Goal: Transaction & Acquisition: Purchase product/service

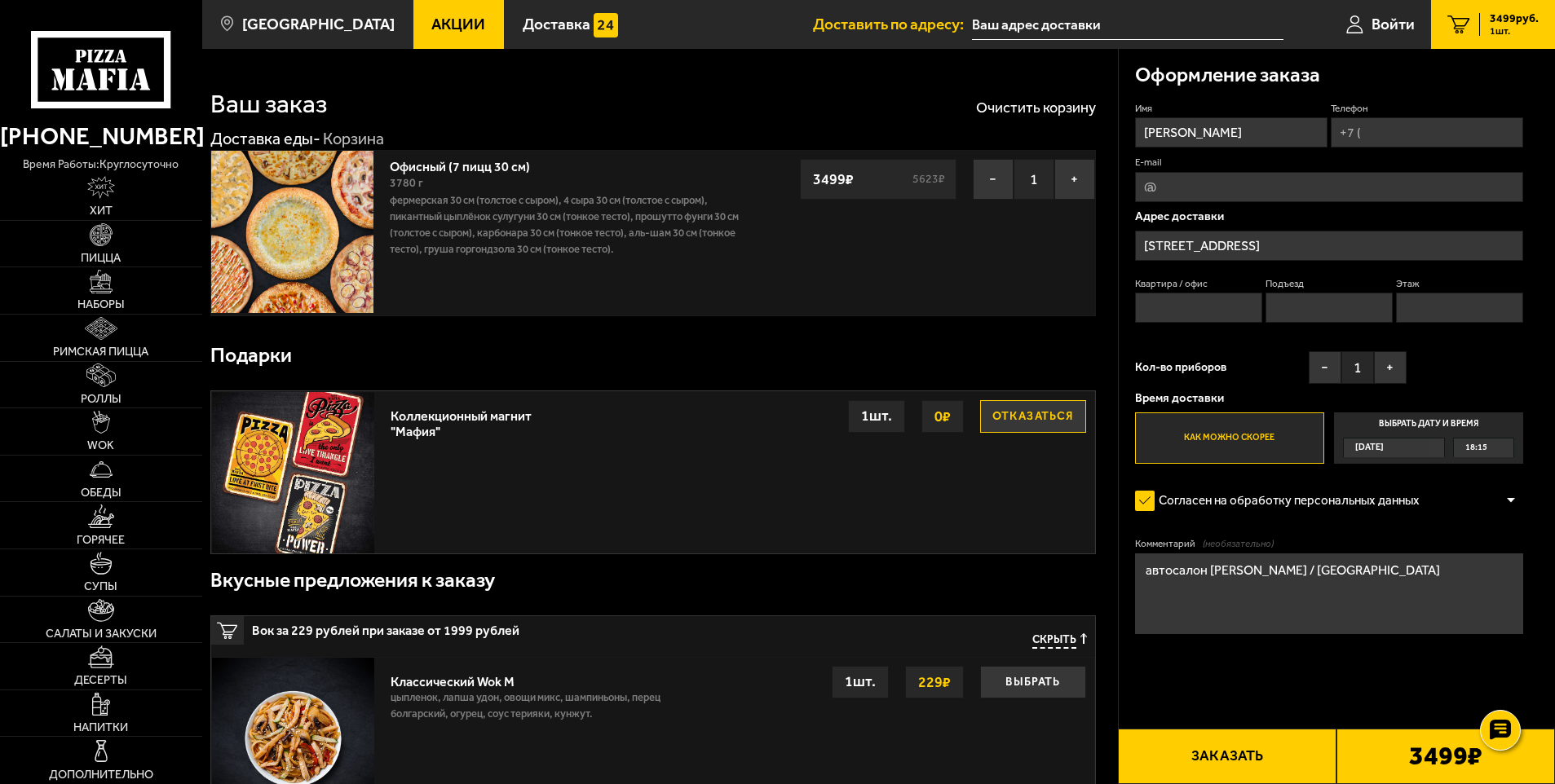
click at [1386, 131] on input "Телефон" at bounding box center [1427, 132] width 193 height 30
type input "+7 (931) 211-60-05"
type input "1"
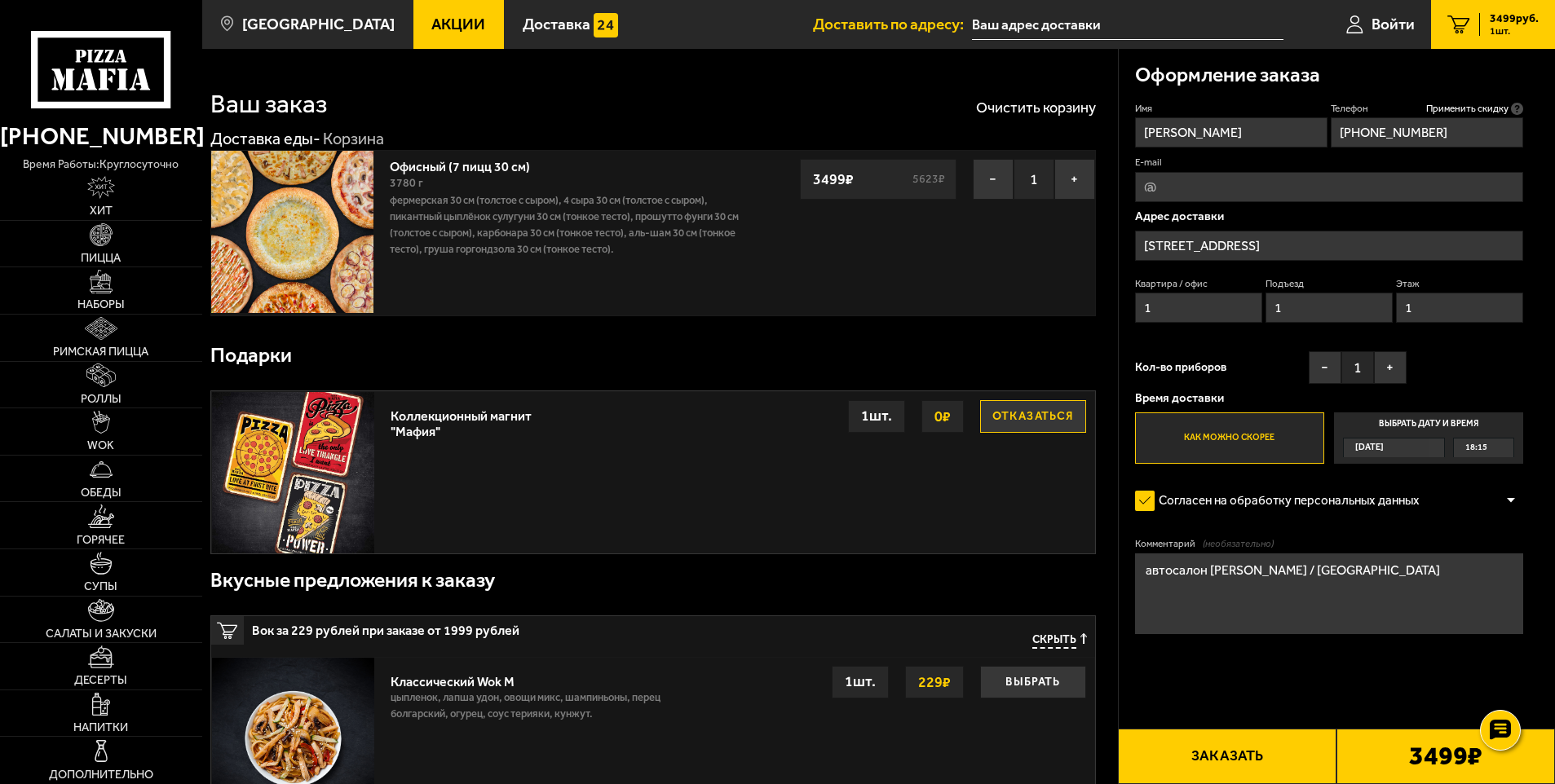
drag, startPoint x: 1257, startPoint y: 135, endPoint x: 1219, endPoint y: 136, distance: 38.0
click at [1219, 136] on input "Владимир Веденин" at bounding box center [1231, 132] width 193 height 30
type input "Владимир"
click at [1026, 308] on div "Офисный (7 пицц 30 см) 3780 г Фермерская 30 см (толстое с сыром), 4 сыра 30 см …" at bounding box center [653, 233] width 885 height 167
click at [1143, 505] on label "Согласен на обработку персональных данных" at bounding box center [1285, 501] width 301 height 33
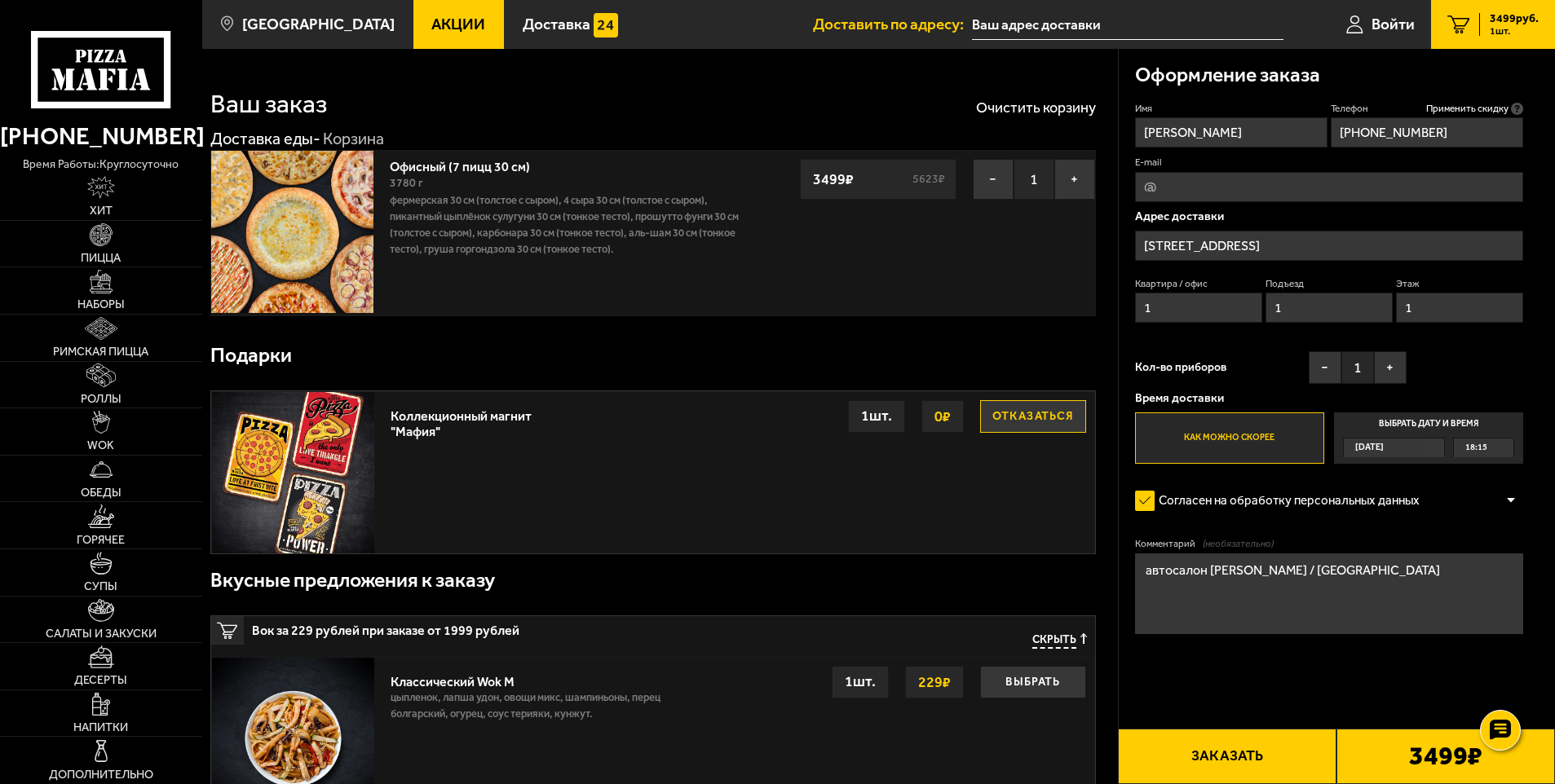
click at [0, 0] on input "Согласен на обработку персональных данных" at bounding box center [0, 0] width 0 height 0
click at [1140, 499] on label "Согласен на обработку персональных данных" at bounding box center [1285, 501] width 301 height 33
click at [0, 0] on input "Согласен на обработку персональных данных" at bounding box center [0, 0] width 0 height 0
click at [1217, 759] on button "Заказать" at bounding box center [1227, 756] width 219 height 55
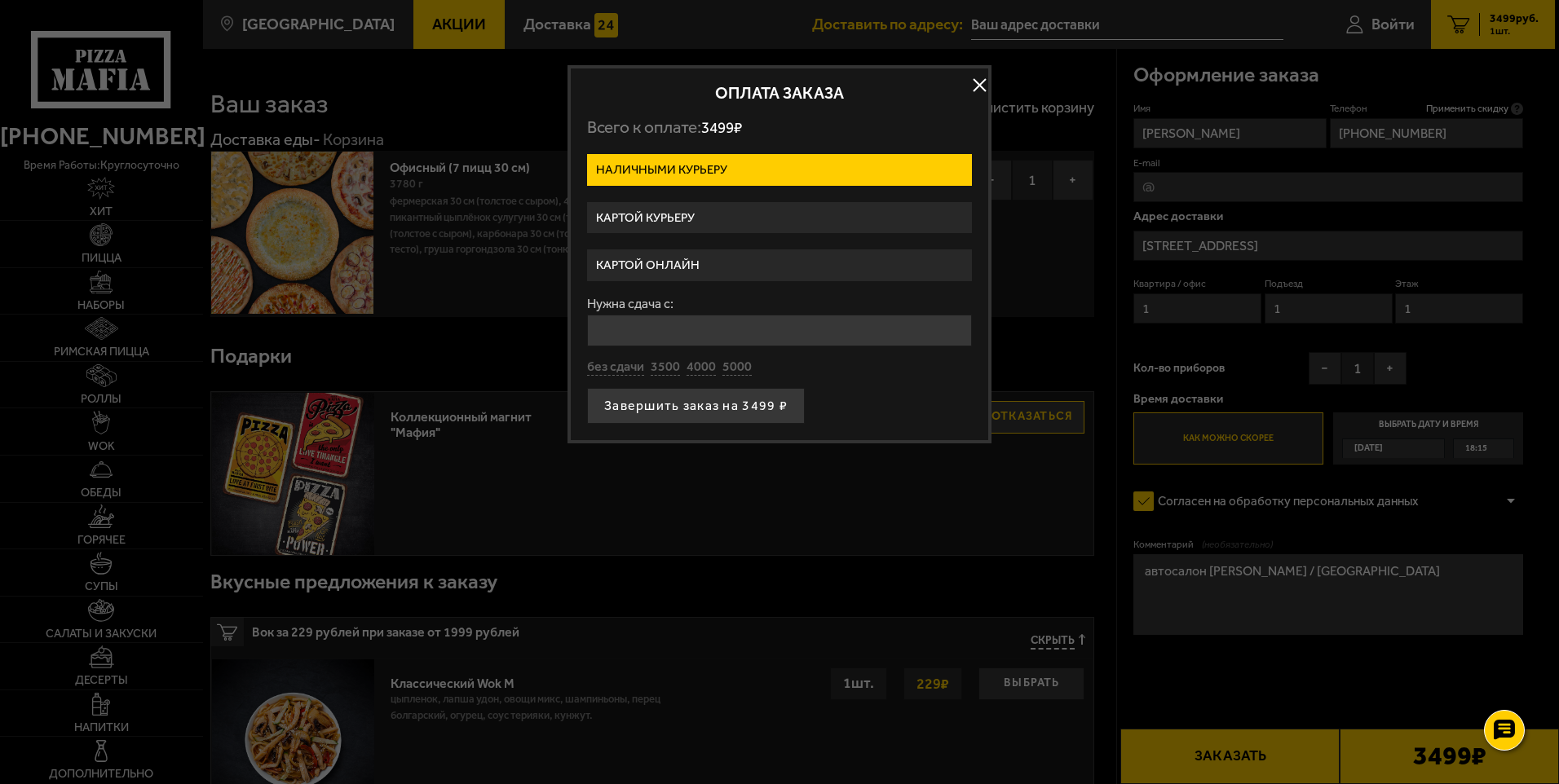
click at [639, 215] on label "Картой курьеру" at bounding box center [780, 218] width 385 height 32
click at [0, 0] on input "Картой курьеру" at bounding box center [0, 0] width 0 height 0
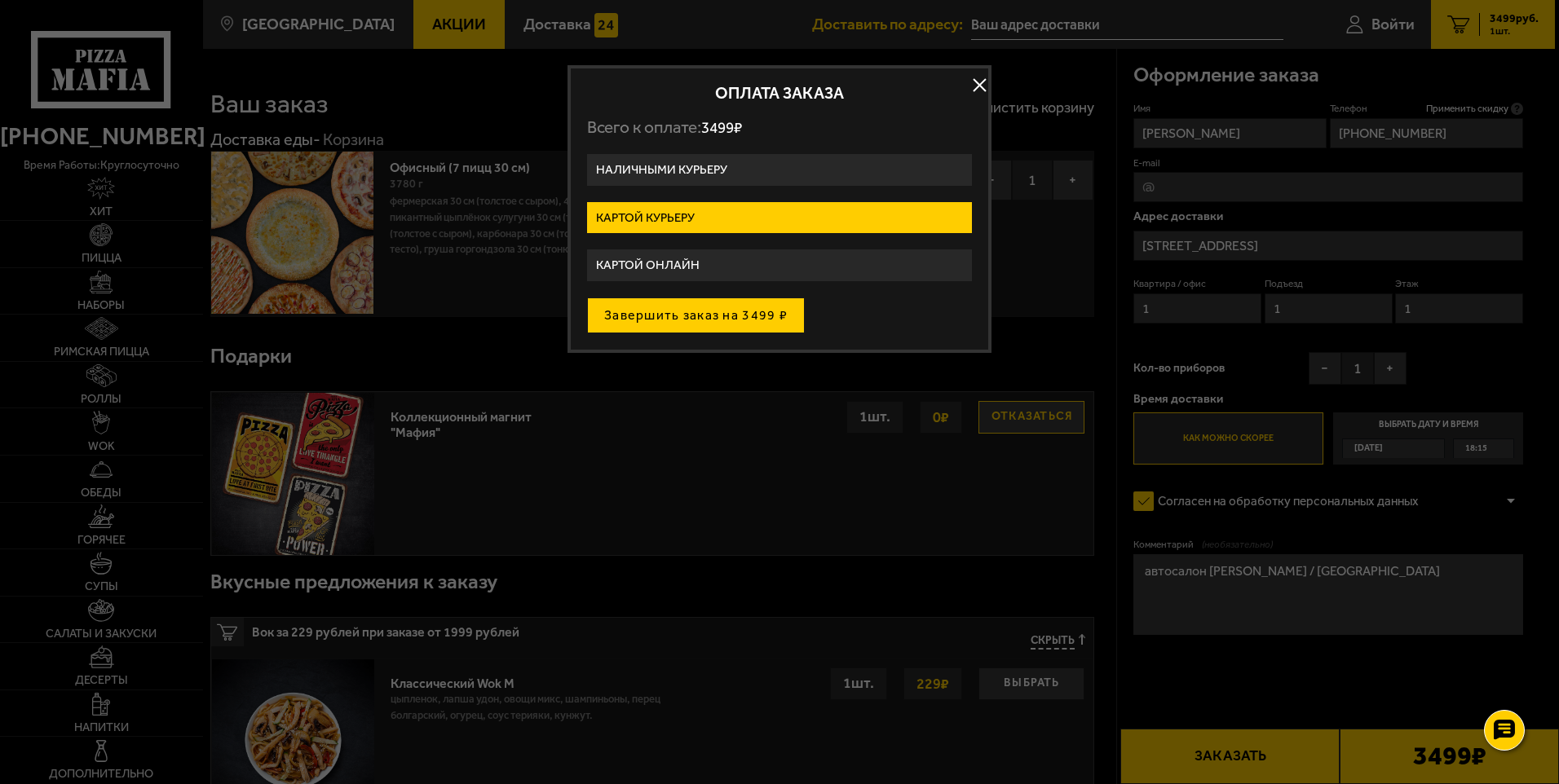
click at [654, 315] on button "Завершить заказ на 3499 ₽" at bounding box center [696, 316] width 218 height 36
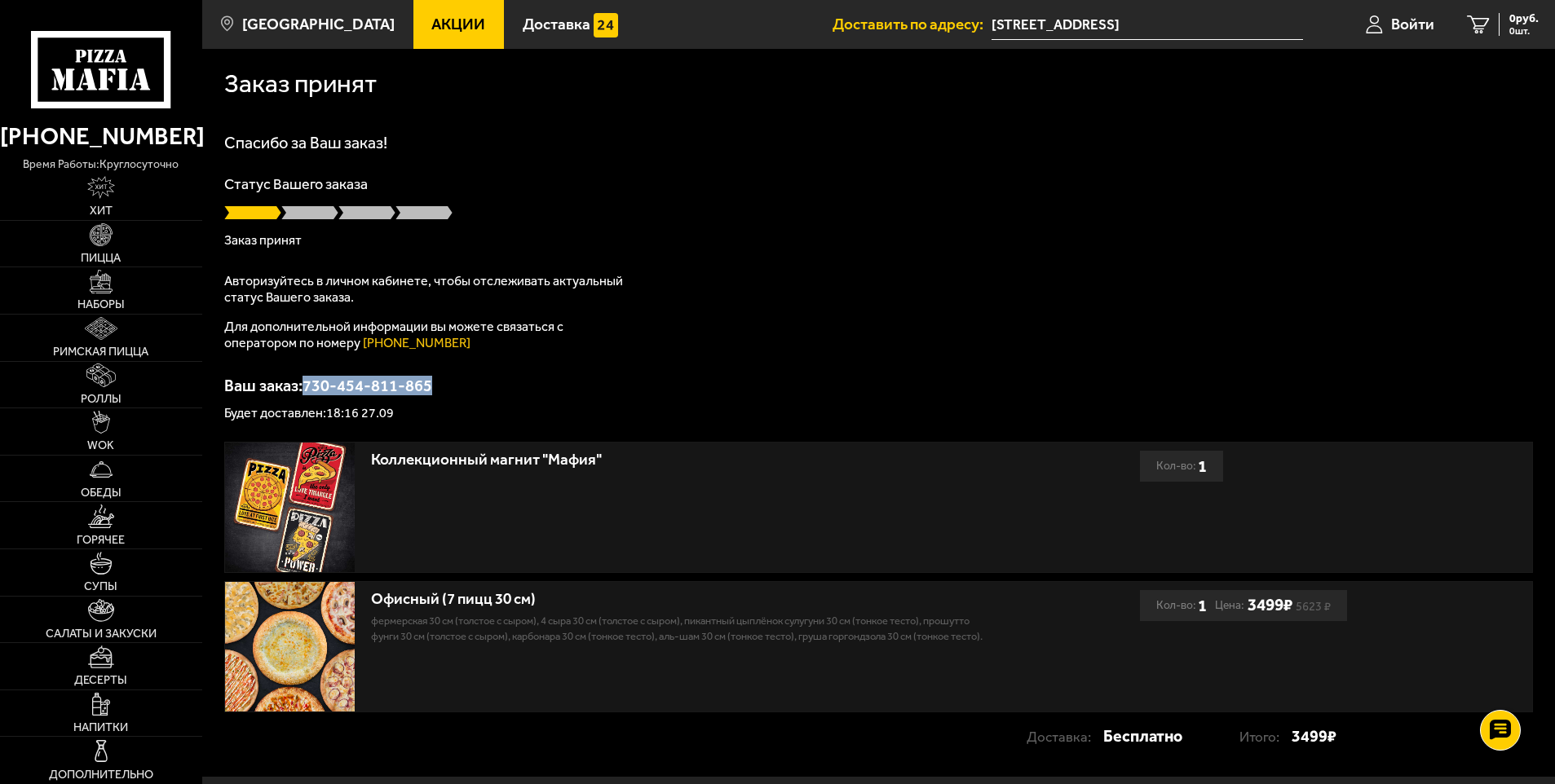
drag, startPoint x: 434, startPoint y: 386, endPoint x: 308, endPoint y: 385, distance: 126.0
click at [308, 385] on p "Ваш заказ: 730-454-811-865" at bounding box center [879, 385] width 1309 height 16
copy p "730-454-811-865"
drag, startPoint x: 878, startPoint y: 554, endPoint x: 1006, endPoint y: 523, distance: 131.7
click at [885, 549] on div "Коллекционный магнит "Мафия"" at bounding box center [682, 508] width 915 height 130
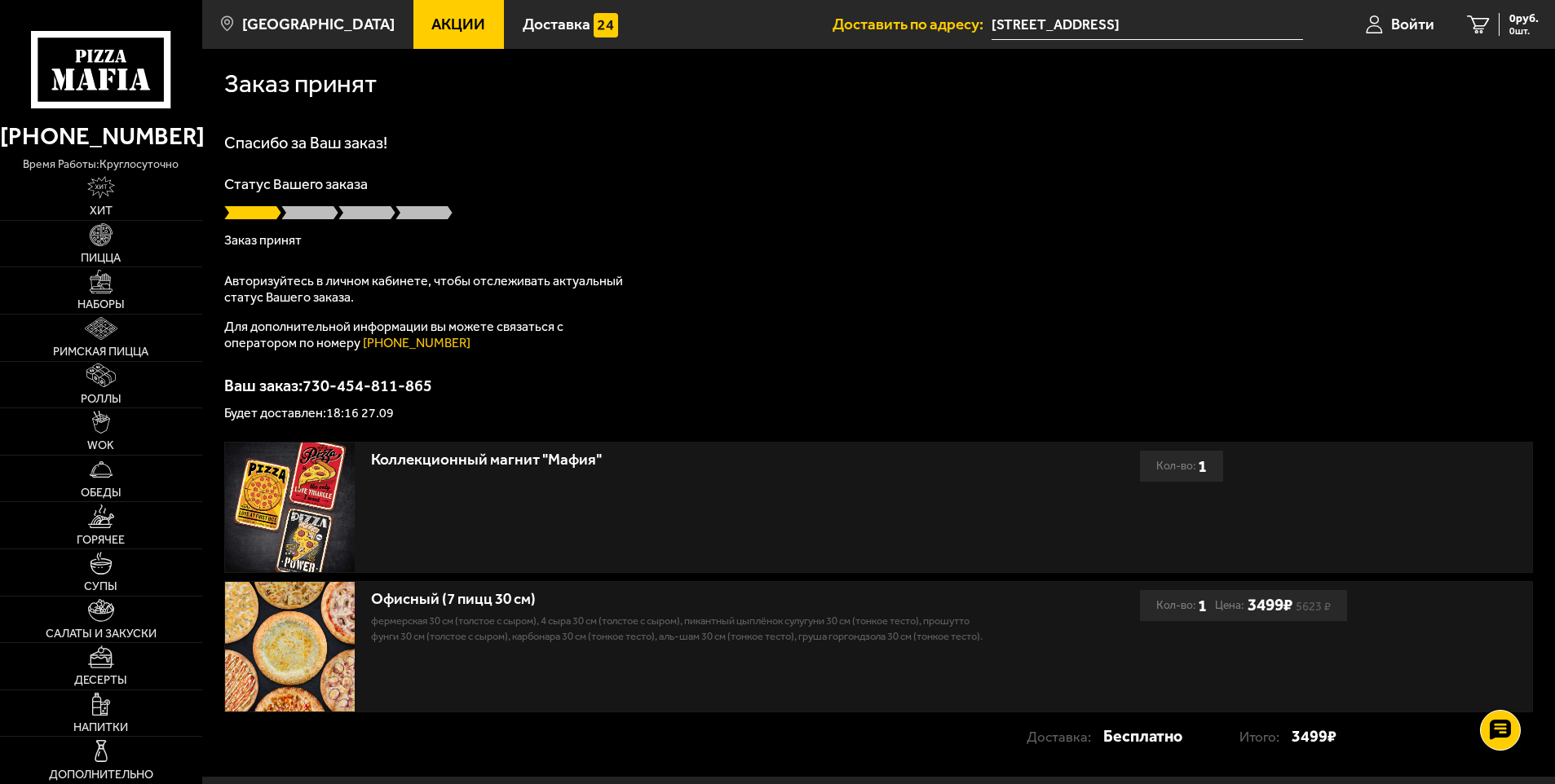
click at [1226, 610] on span "Цена:" at bounding box center [1230, 605] width 29 height 31
click at [1495, 733] on use at bounding box center [1500, 730] width 23 height 22
click at [1496, 685] on use at bounding box center [1500, 681] width 23 height 22
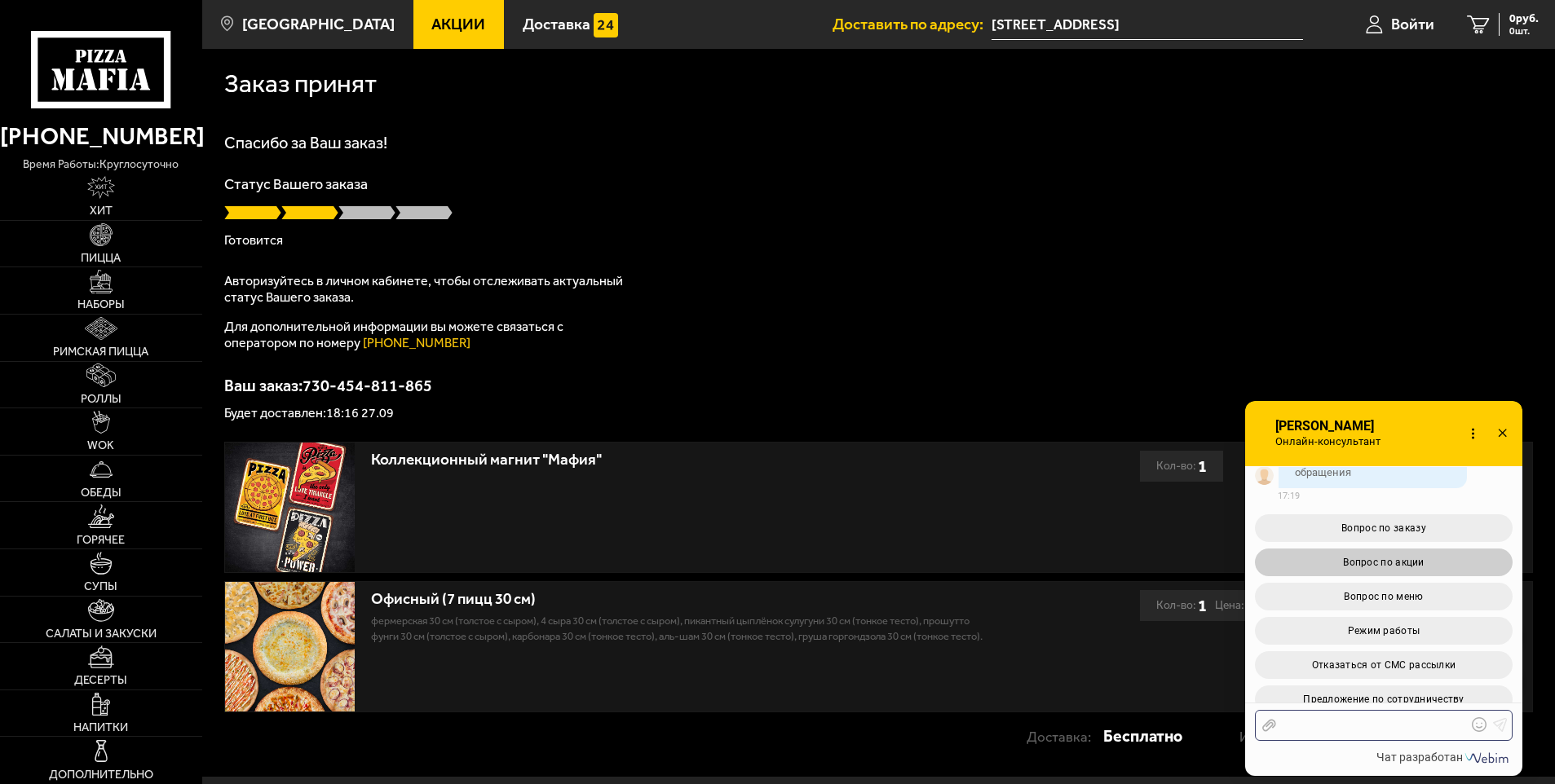
scroll to position [178, 0]
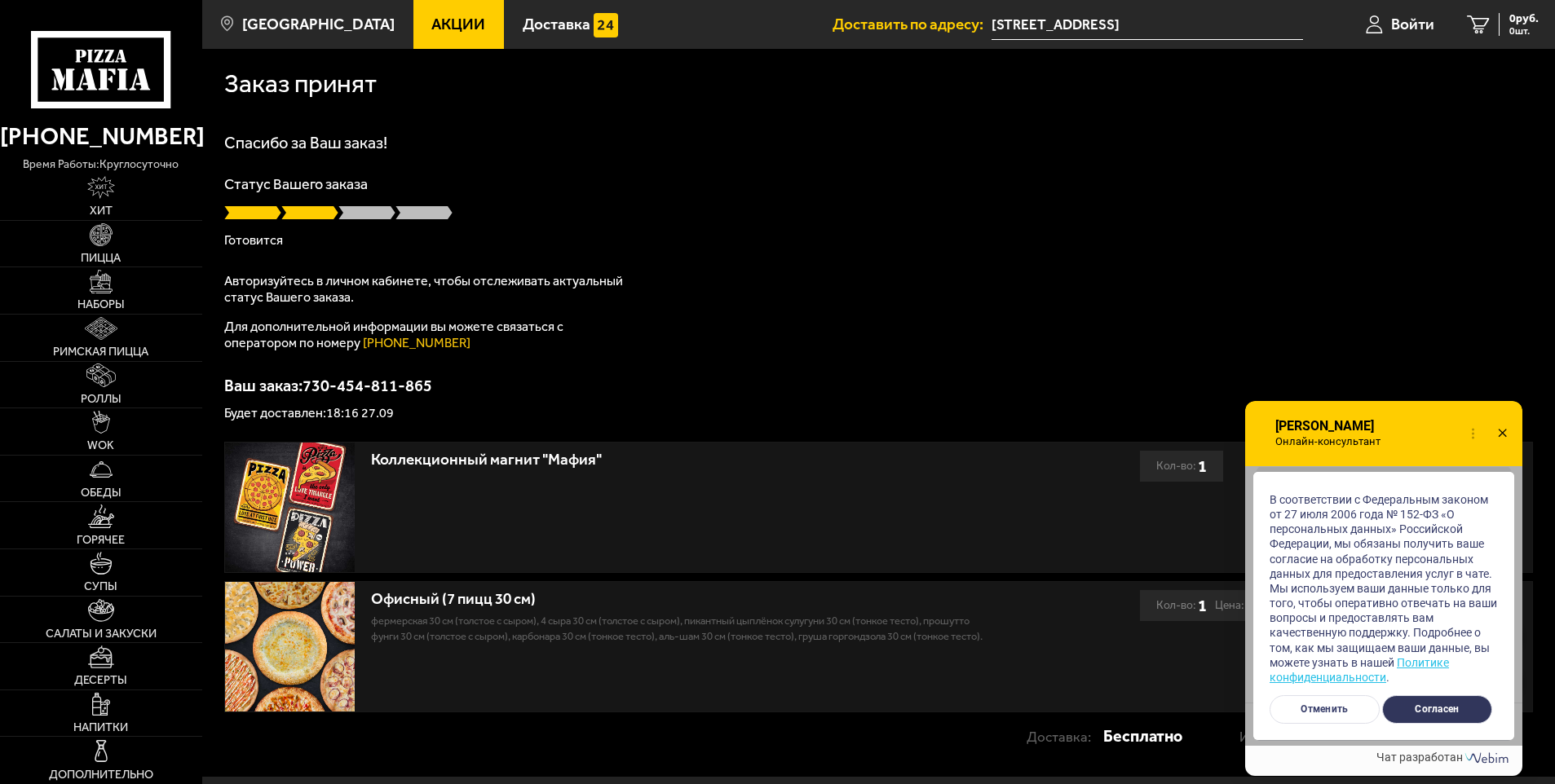
click at [1440, 712] on button "Согласен" at bounding box center [1437, 709] width 110 height 28
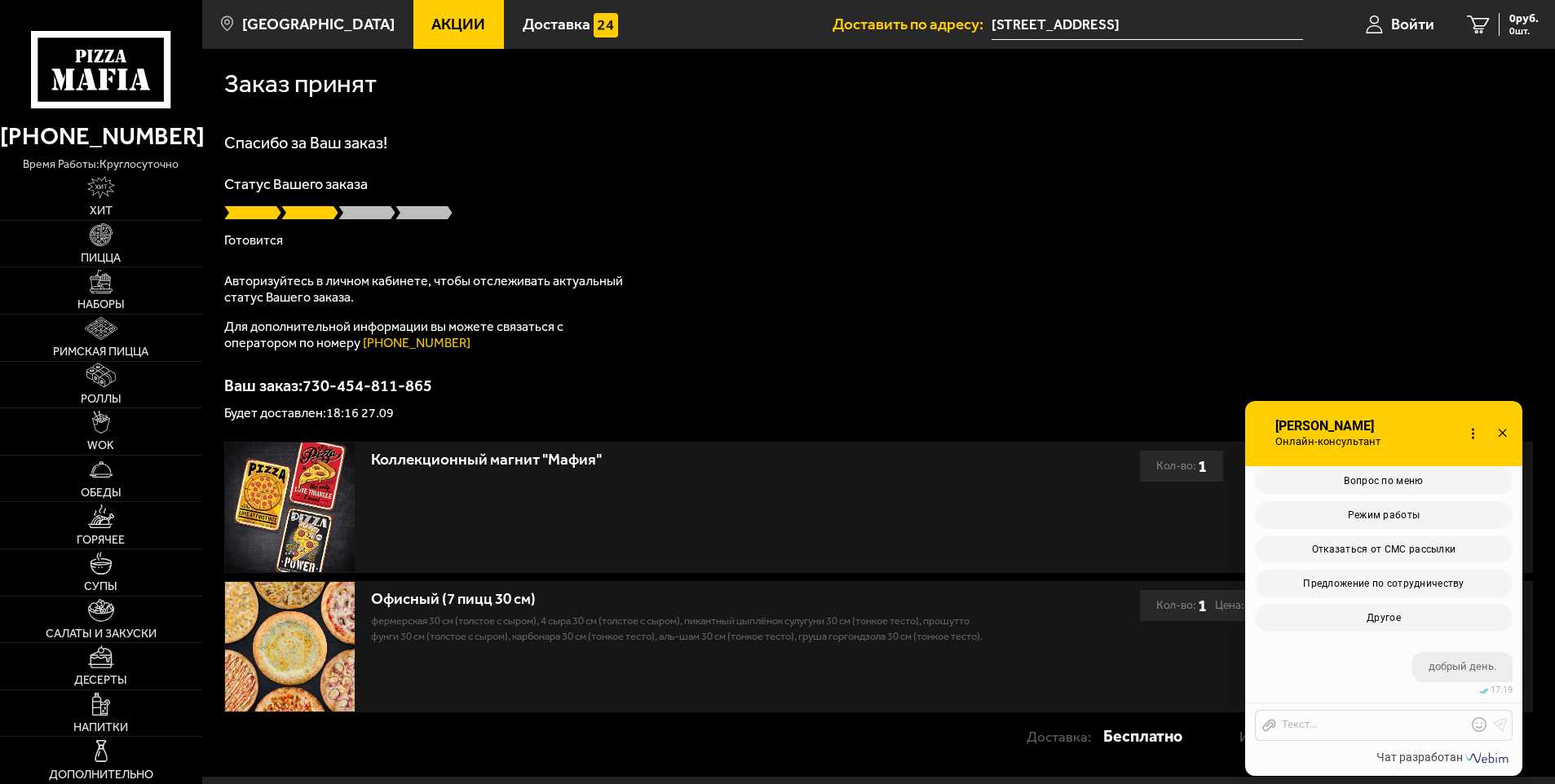
scroll to position [562, 0]
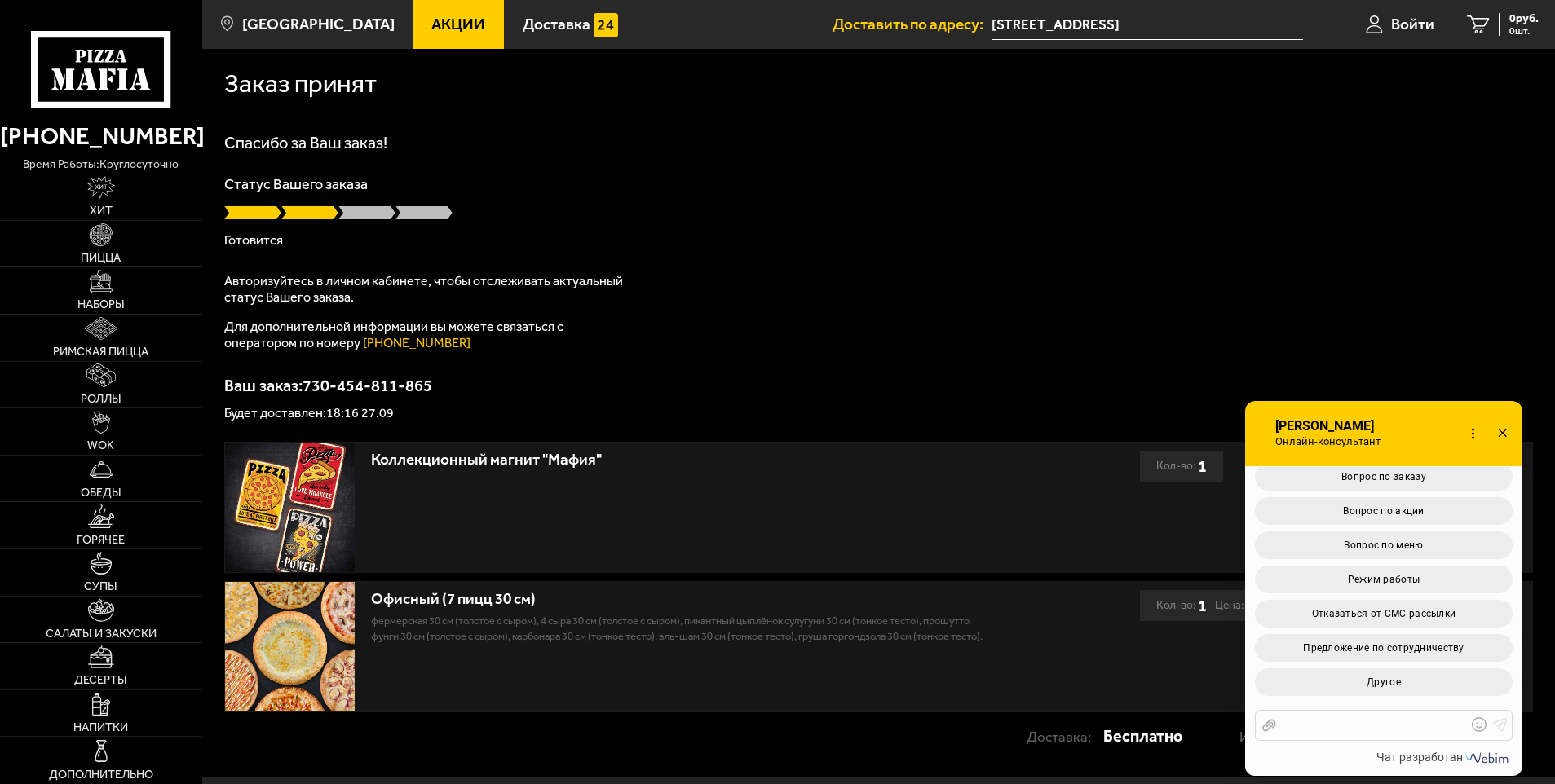
click at [1376, 726] on div at bounding box center [1371, 725] width 191 height 15
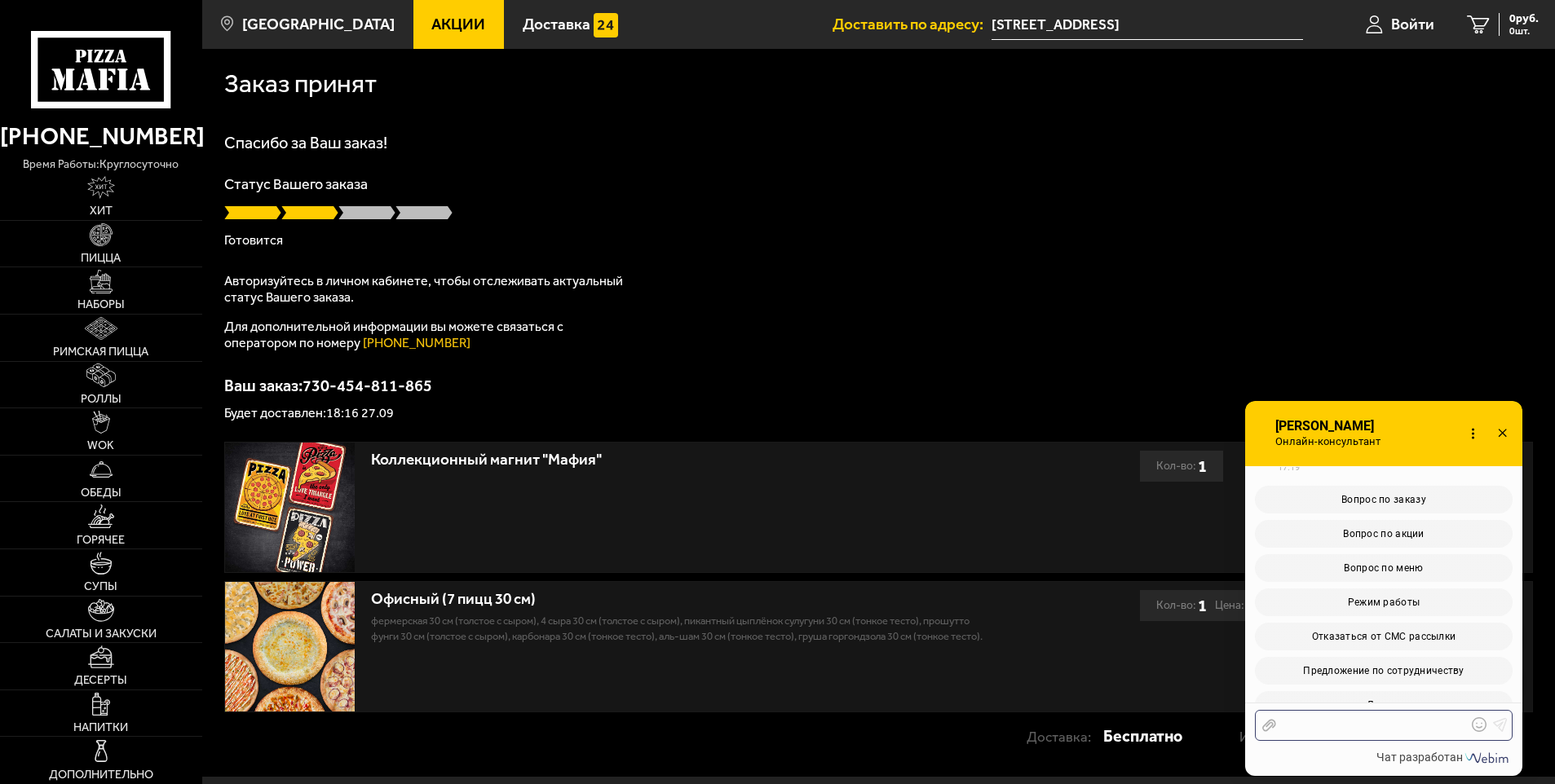
scroll to position [1331, 0]
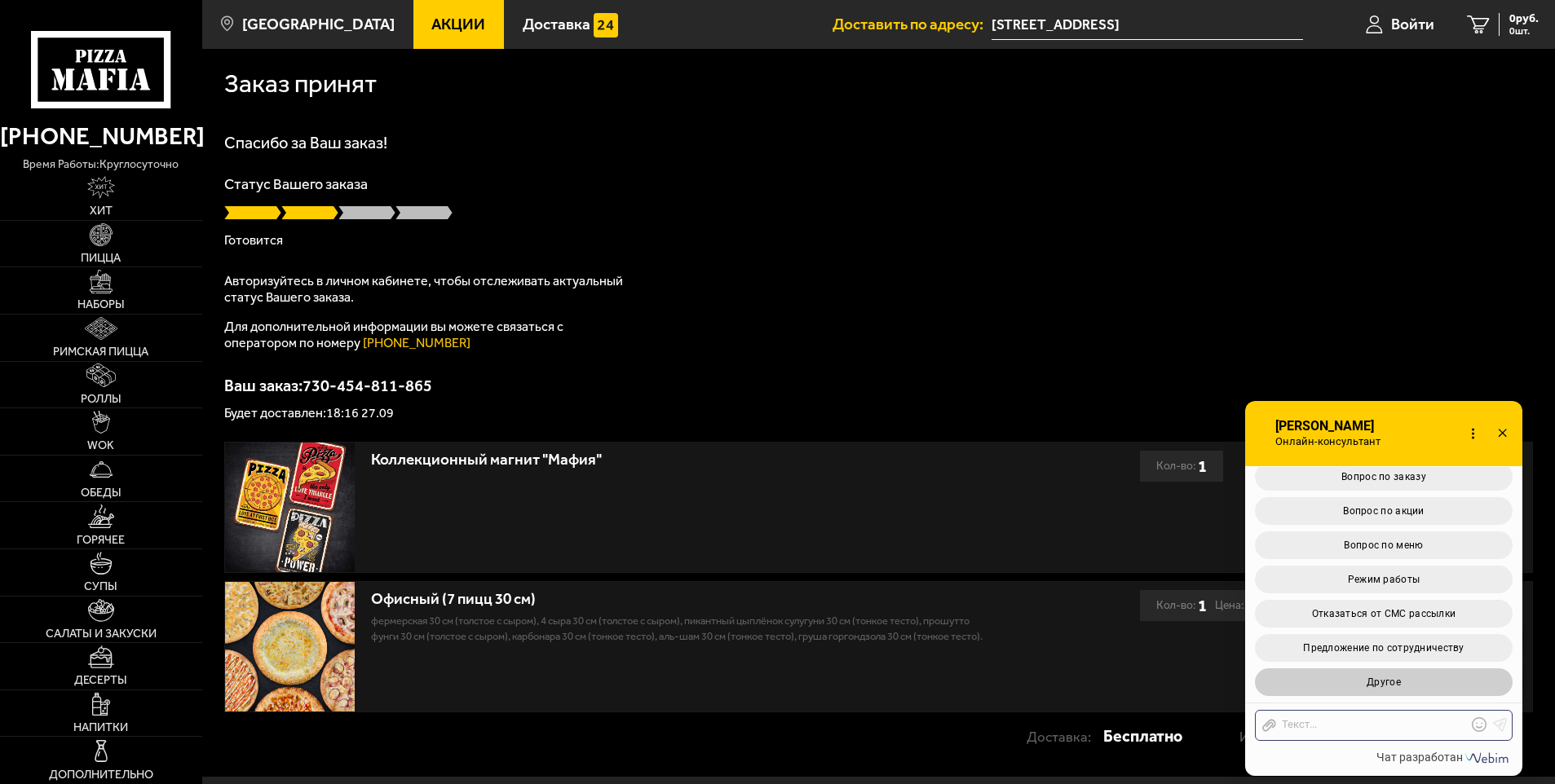
click at [1344, 681] on button "Другое" at bounding box center [1384, 682] width 257 height 28
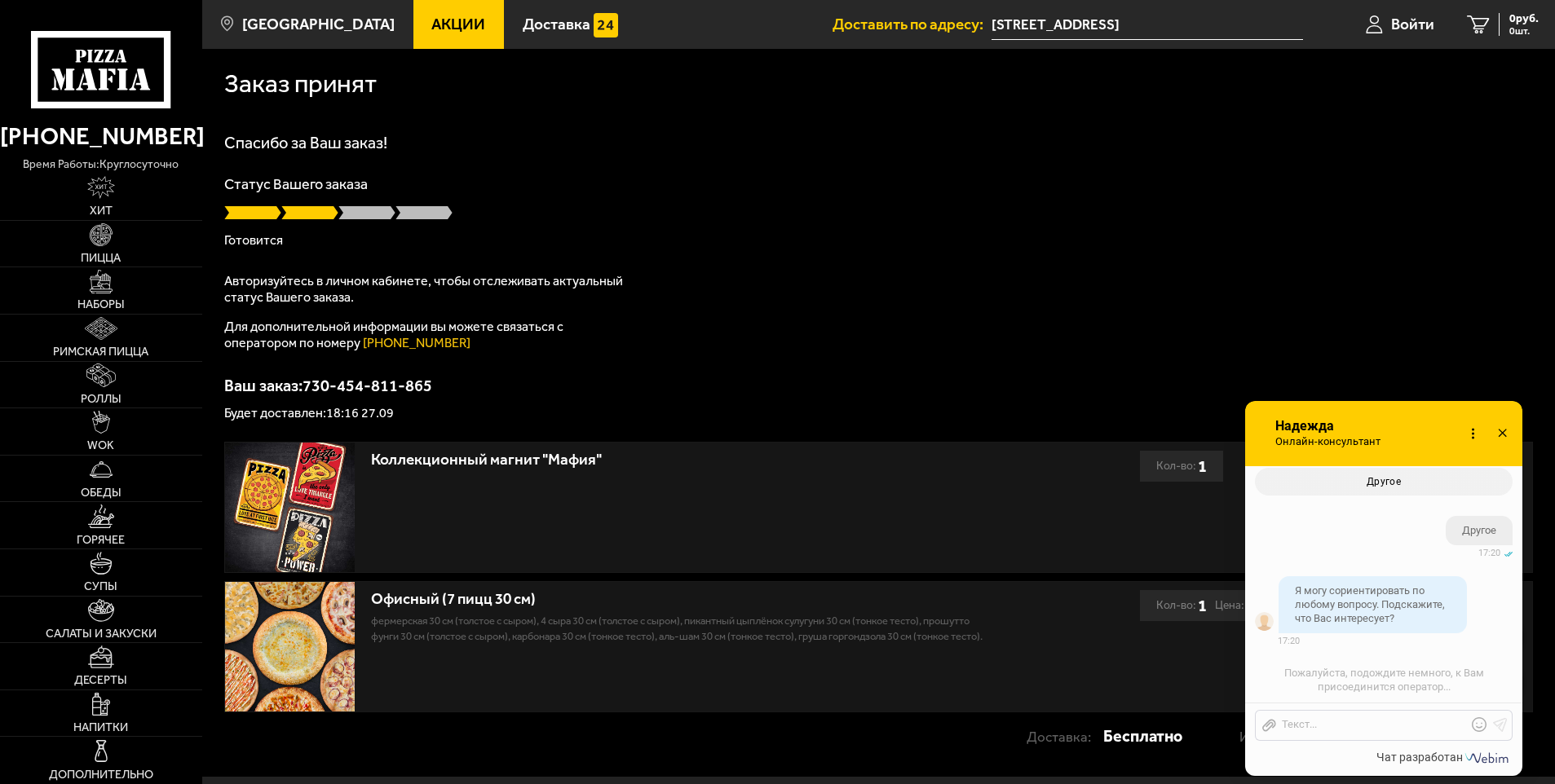
scroll to position [1551, 0]
click at [1371, 727] on div at bounding box center [1371, 725] width 191 height 15
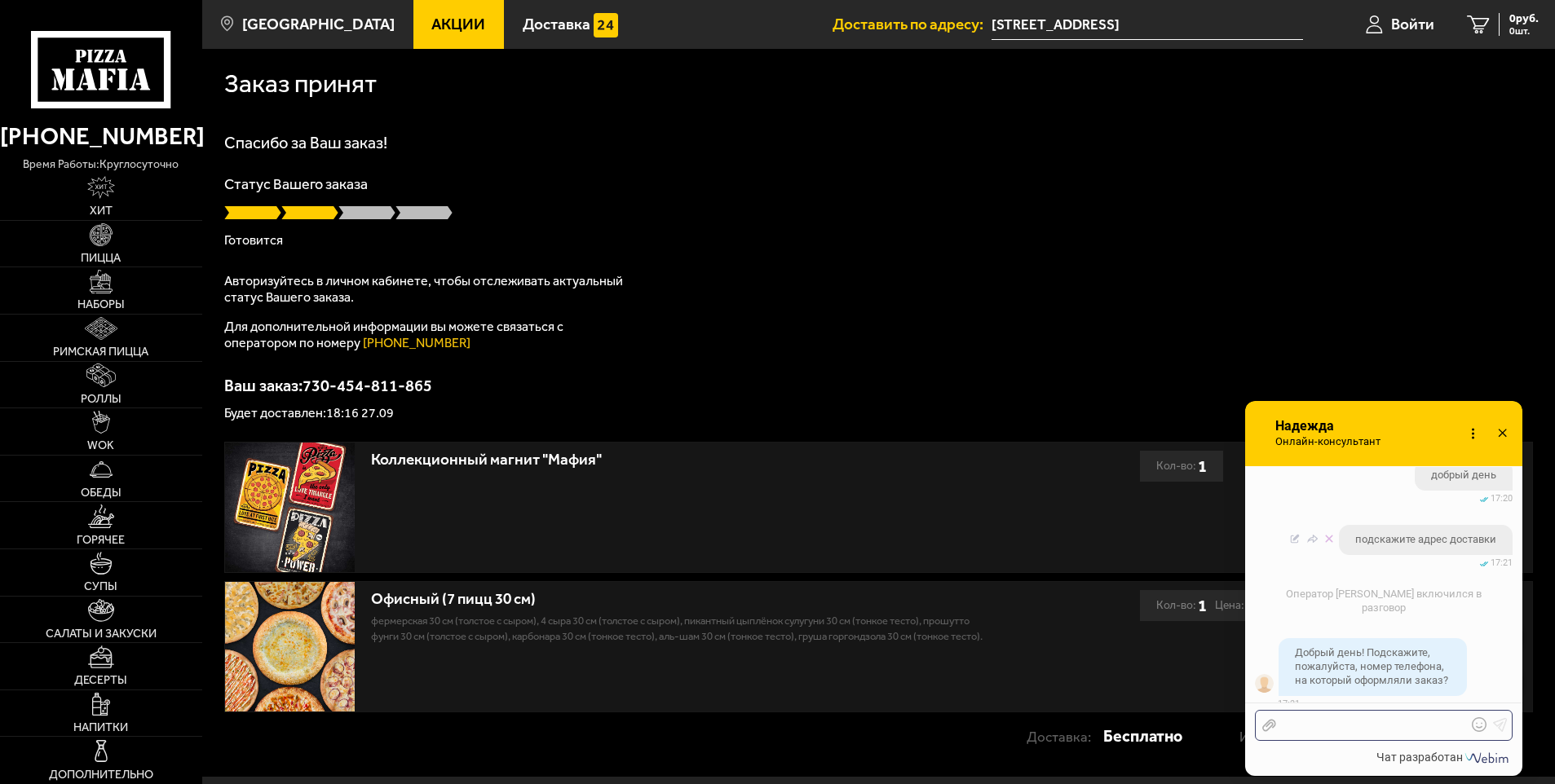
scroll to position [1885, 0]
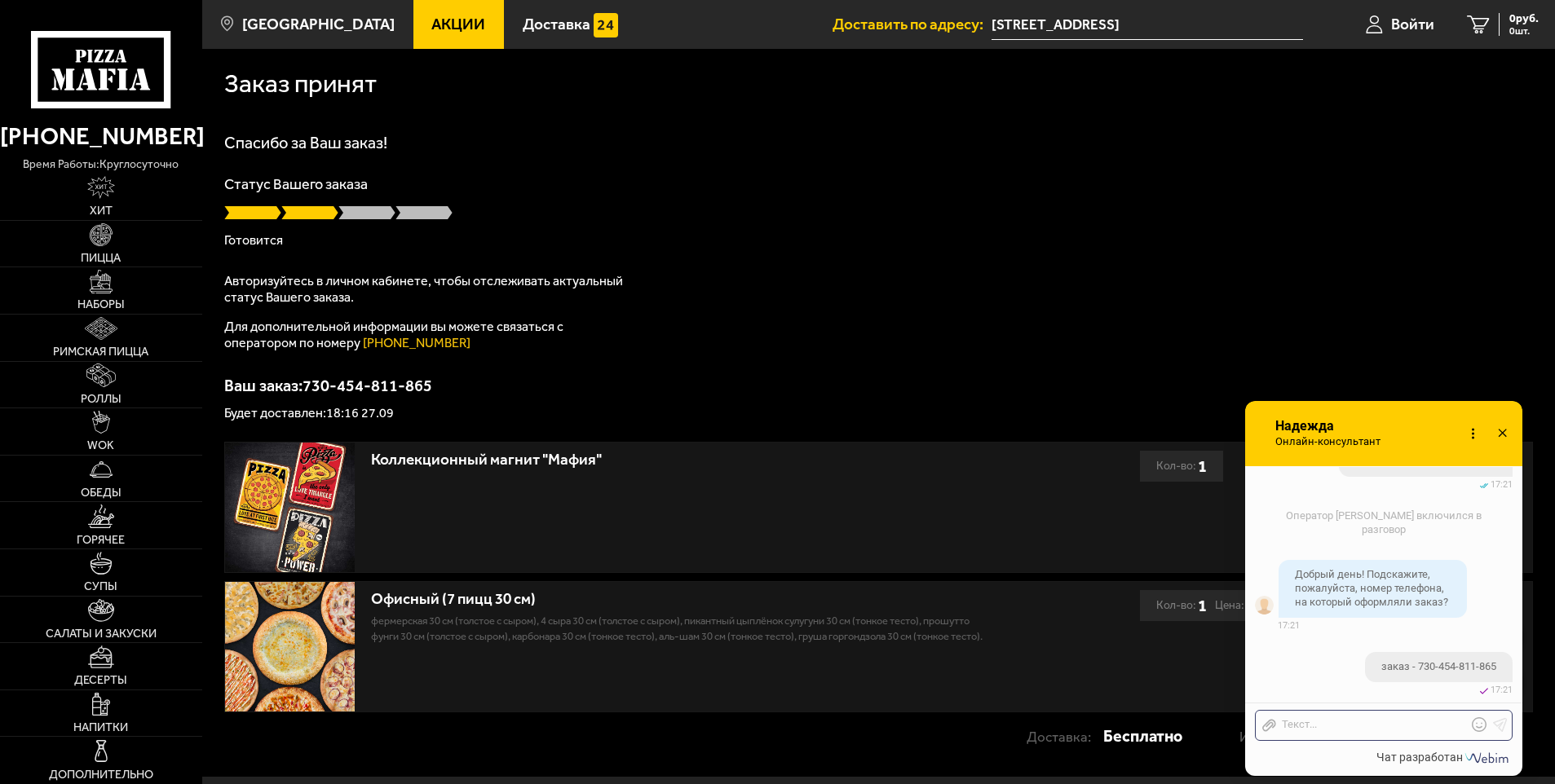
click at [1507, 432] on icon at bounding box center [1502, 433] width 23 height 23
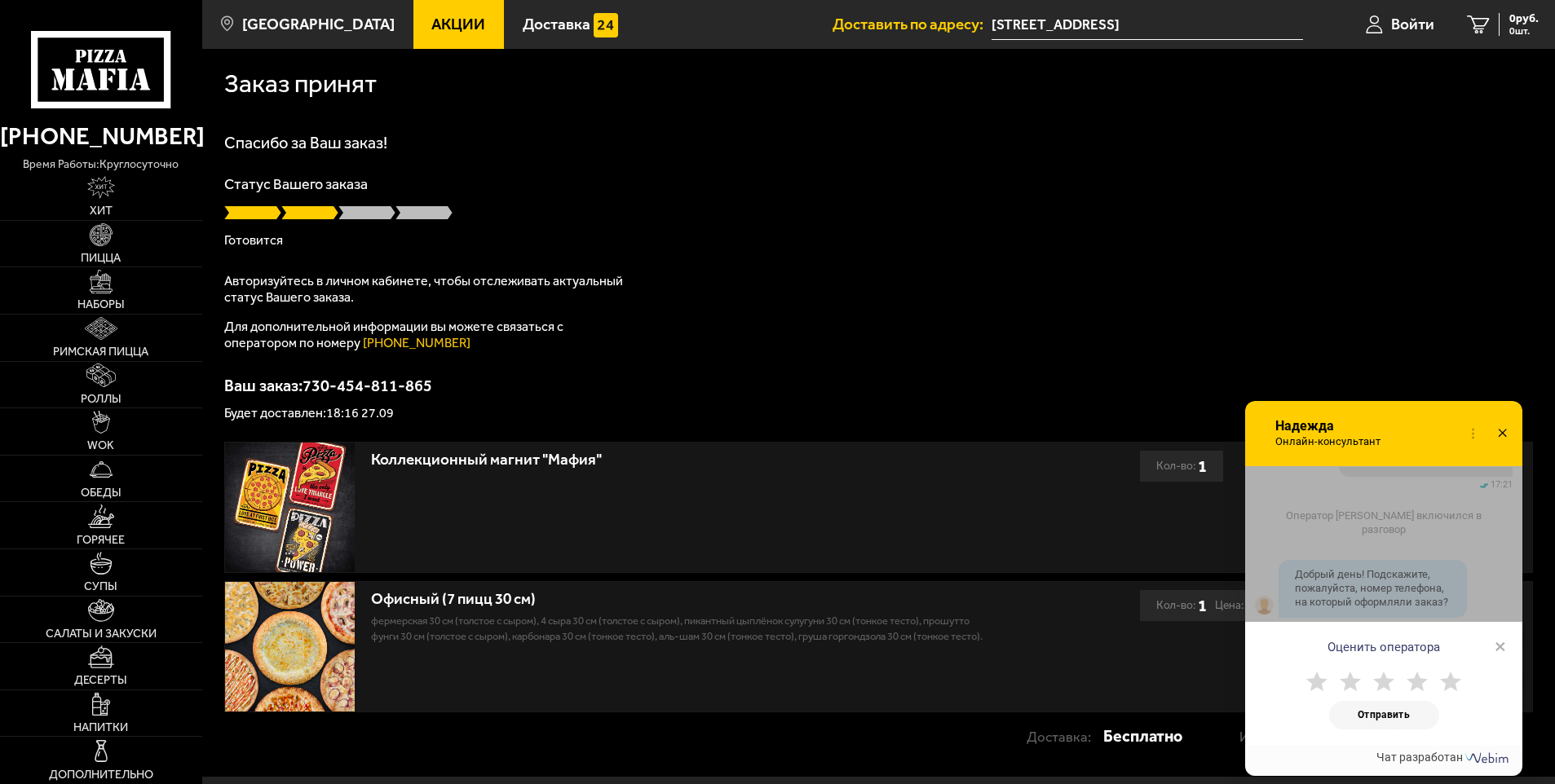
scroll to position [1958, 0]
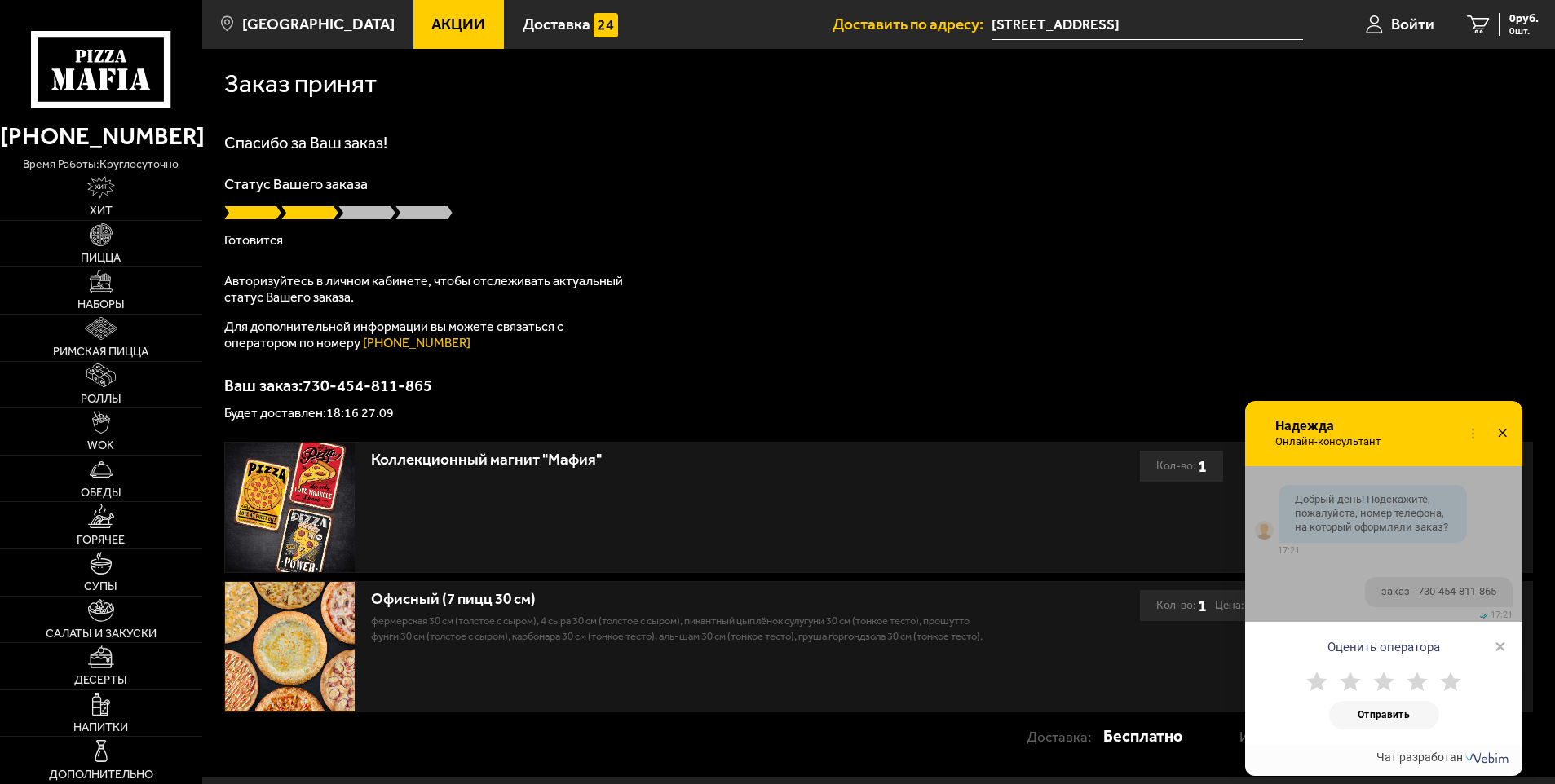
click at [1319, 686] on use at bounding box center [1317, 681] width 22 height 20
drag, startPoint x: 1538, startPoint y: 522, endPoint x: 1502, endPoint y: 532, distance: 37.4
click at [1534, 523] on div "Онлайн-консультант Надежда Онлайн-консультант Набирает" at bounding box center [1386, 588] width 323 height 375
click at [1481, 537] on div "Оценить оператора × Отправить" at bounding box center [1384, 606] width 277 height 280
click at [1502, 640] on span "×" at bounding box center [1500, 646] width 11 height 24
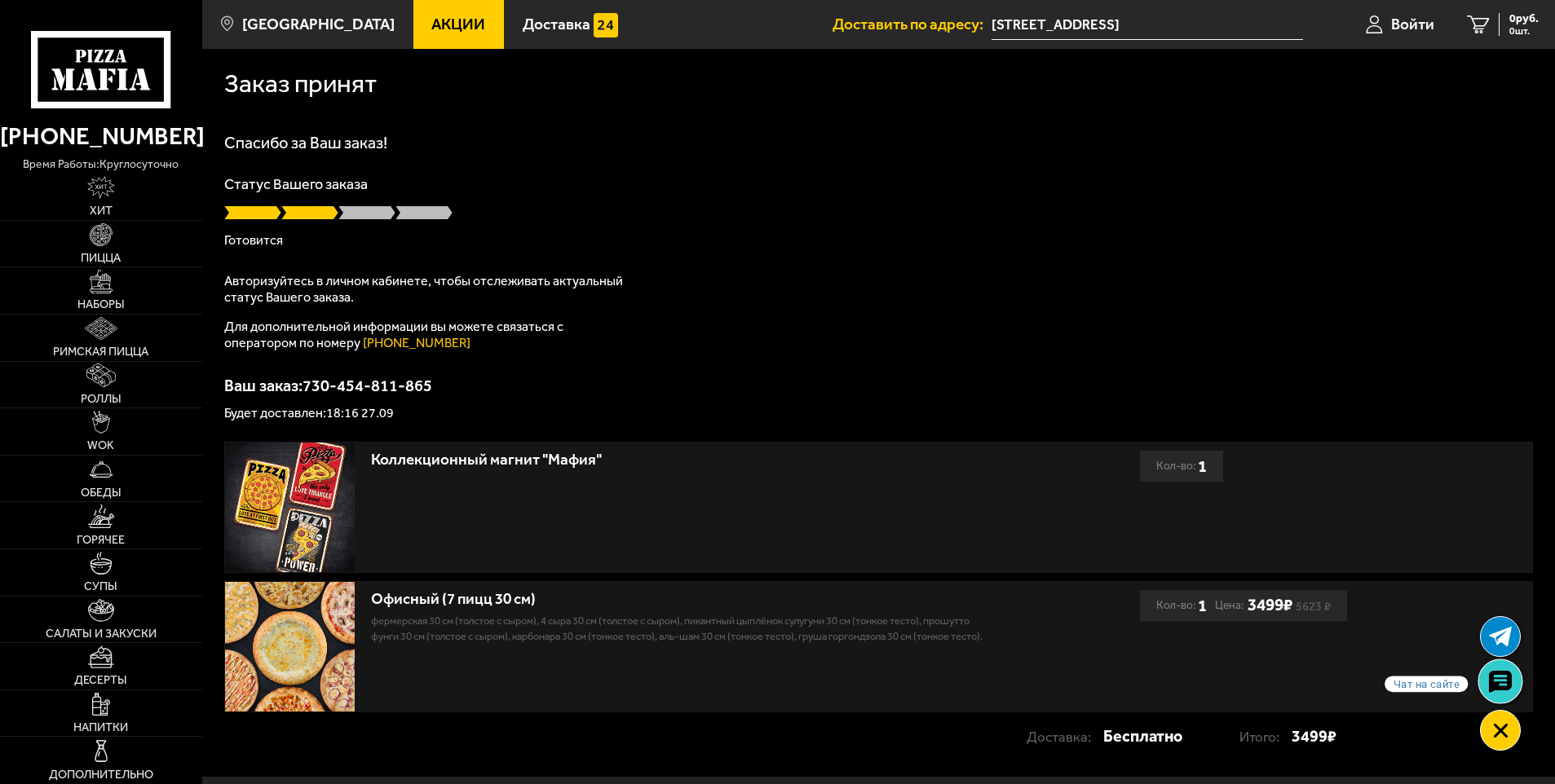
click at [1482, 689] on link at bounding box center [1501, 682] width 43 height 43
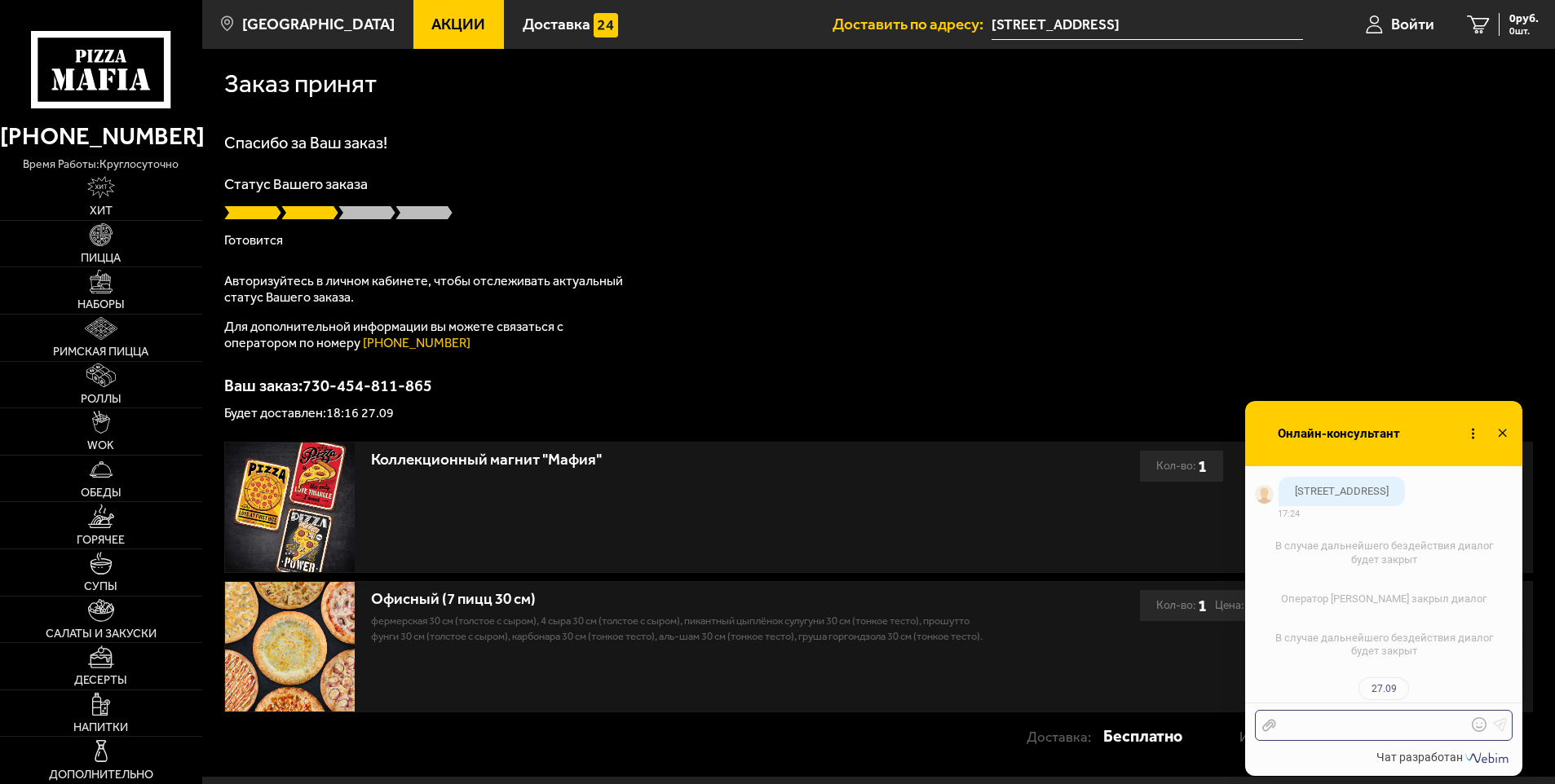
scroll to position [2222, 0]
click at [1332, 719] on div at bounding box center [1371, 725] width 191 height 15
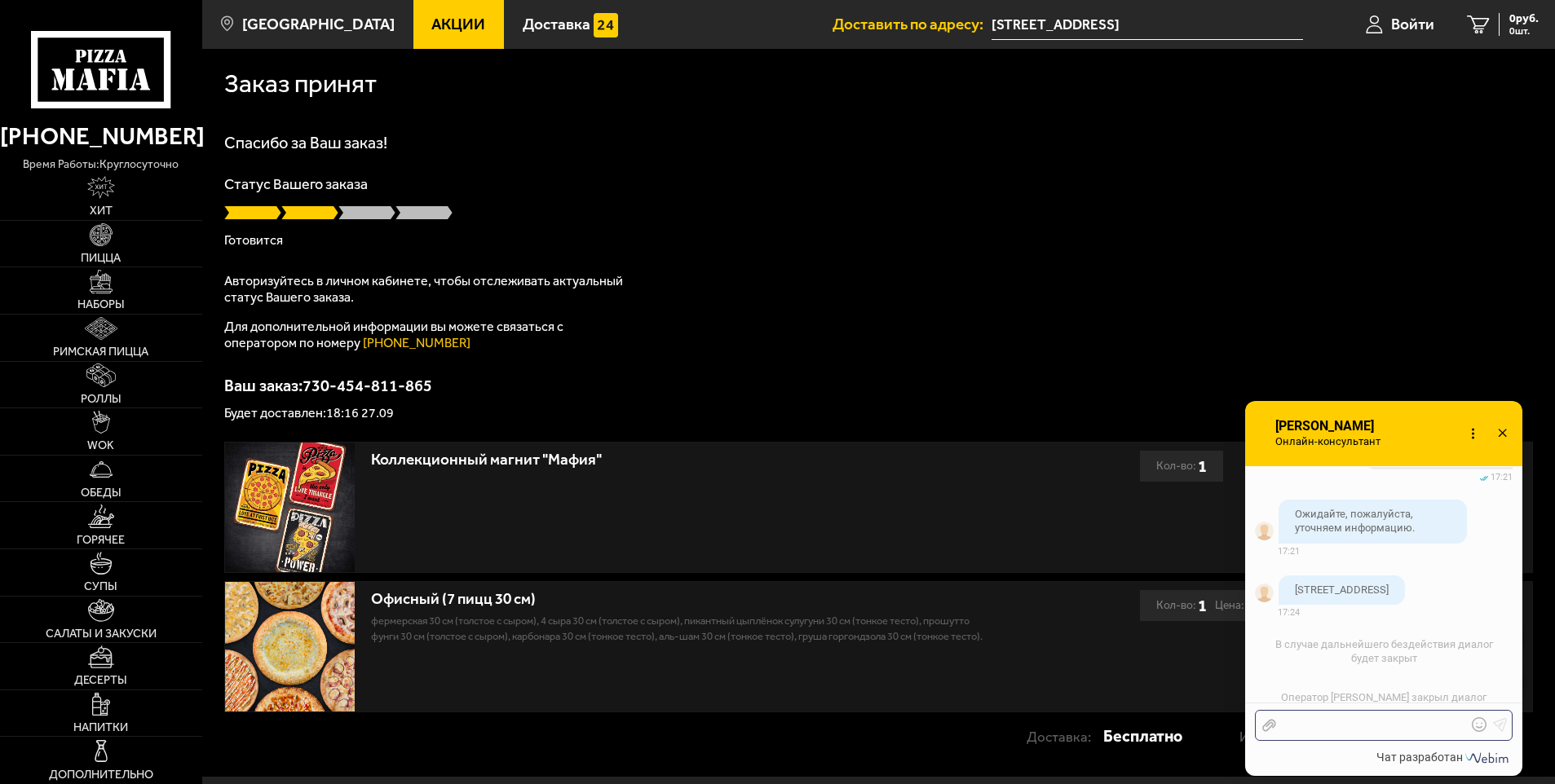
scroll to position [2083, 0]
click at [1506, 435] on icon at bounding box center [1502, 433] width 23 height 23
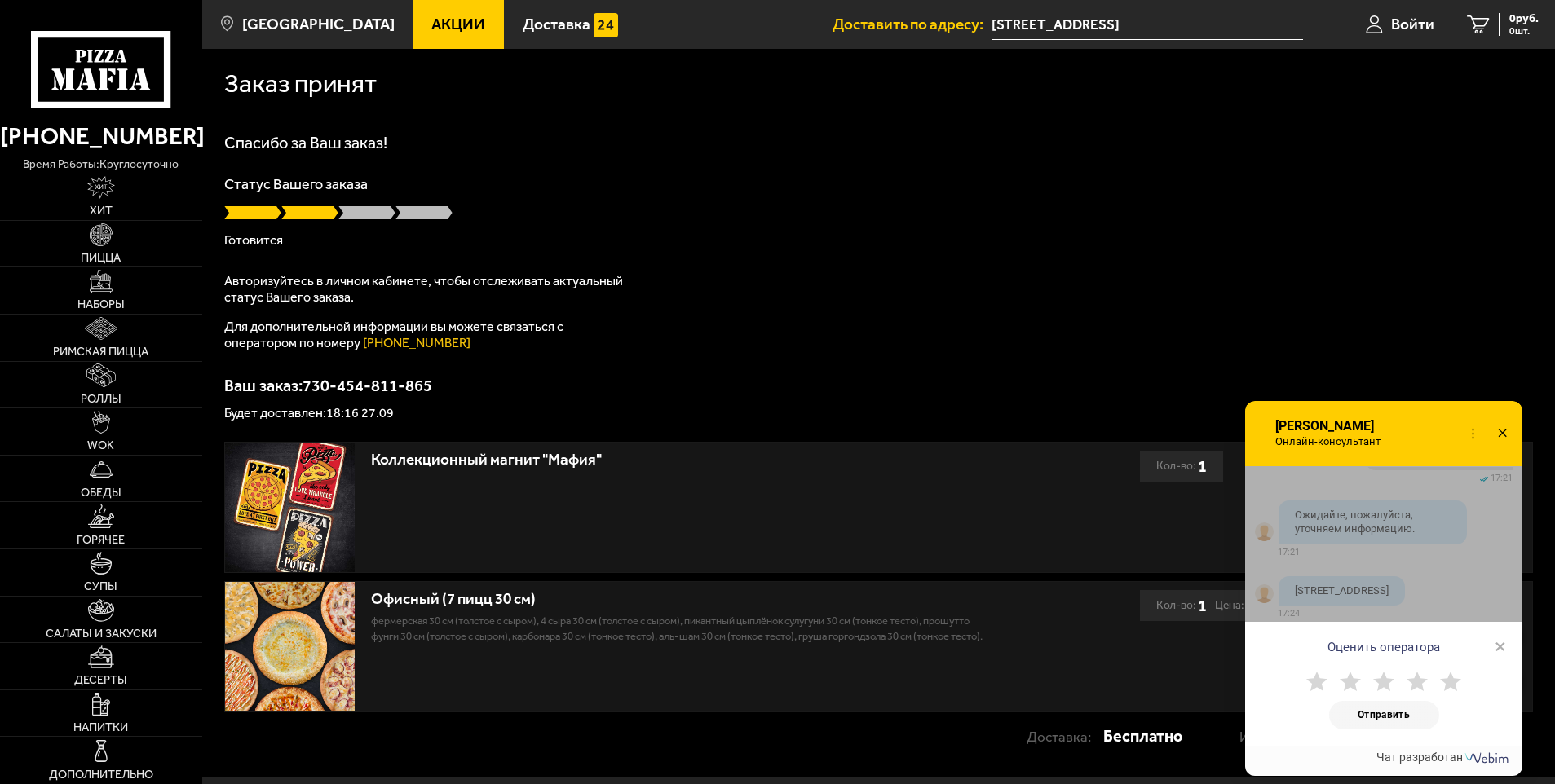
click at [1453, 686] on use at bounding box center [1450, 681] width 22 height 20
click at [1400, 721] on button "Отправить" at bounding box center [1384, 715] width 110 height 28
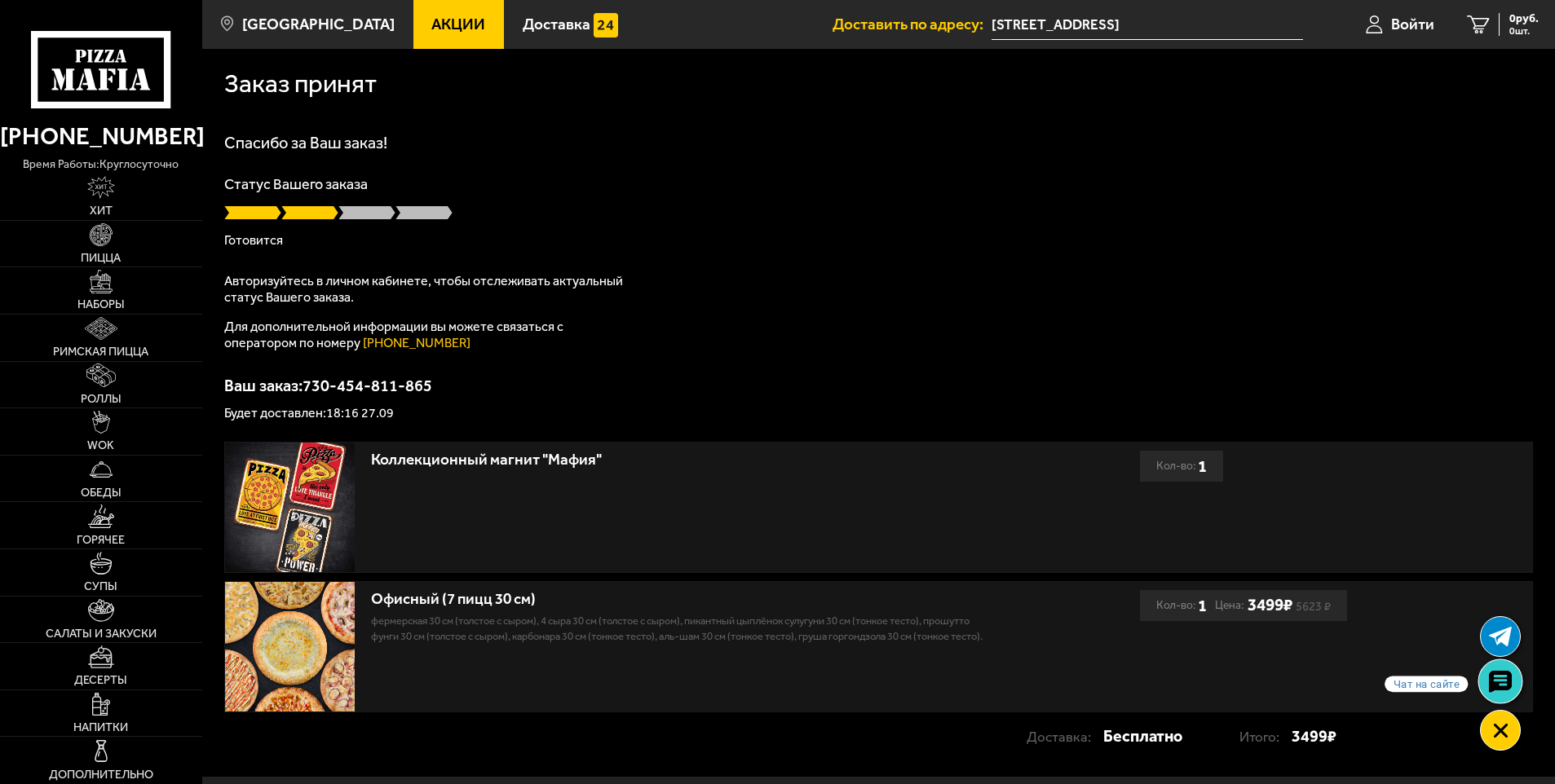
click at [1491, 685] on use at bounding box center [1500, 681] width 23 height 22
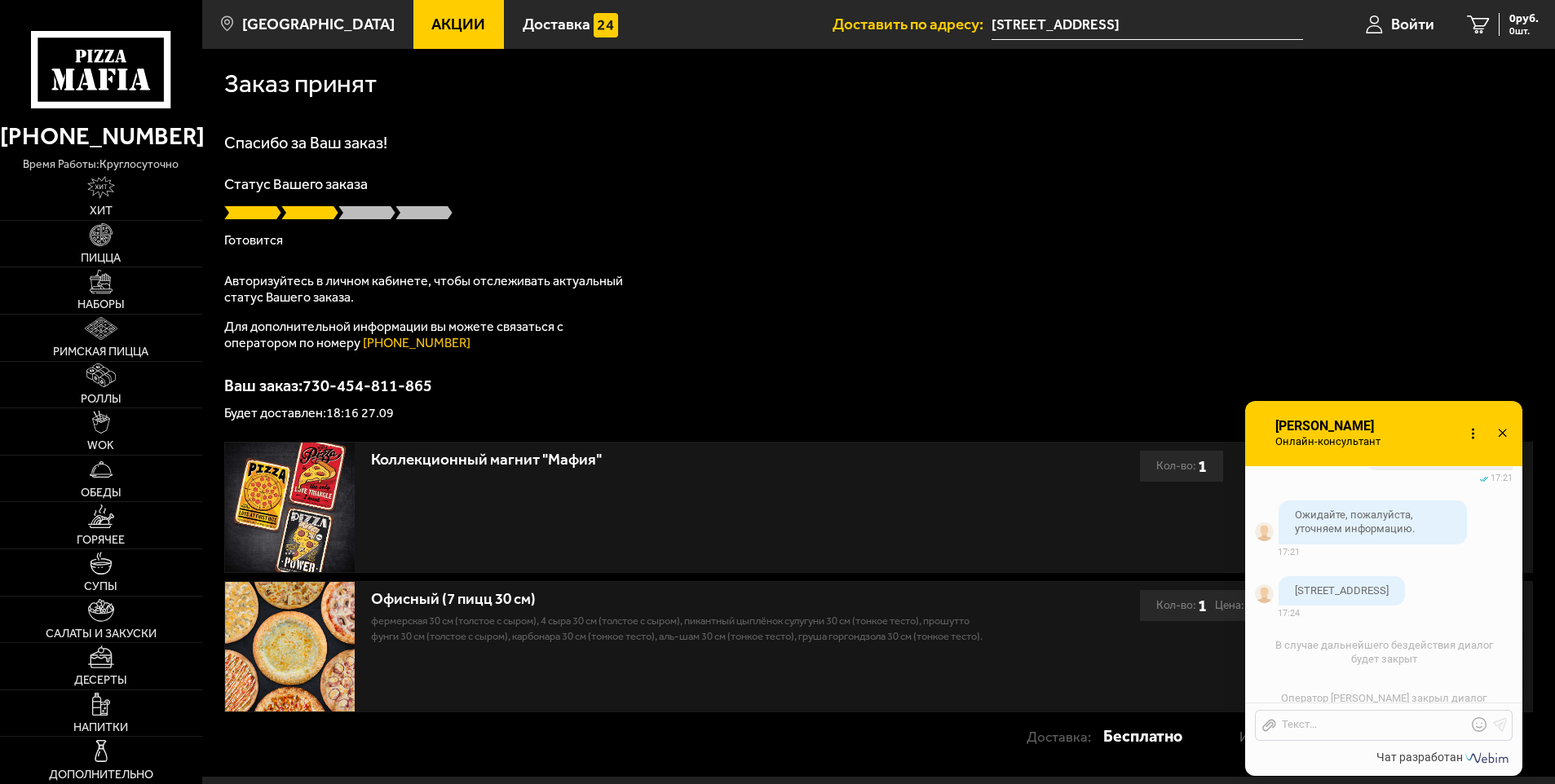
click at [1505, 433] on icon at bounding box center [1502, 433] width 23 height 23
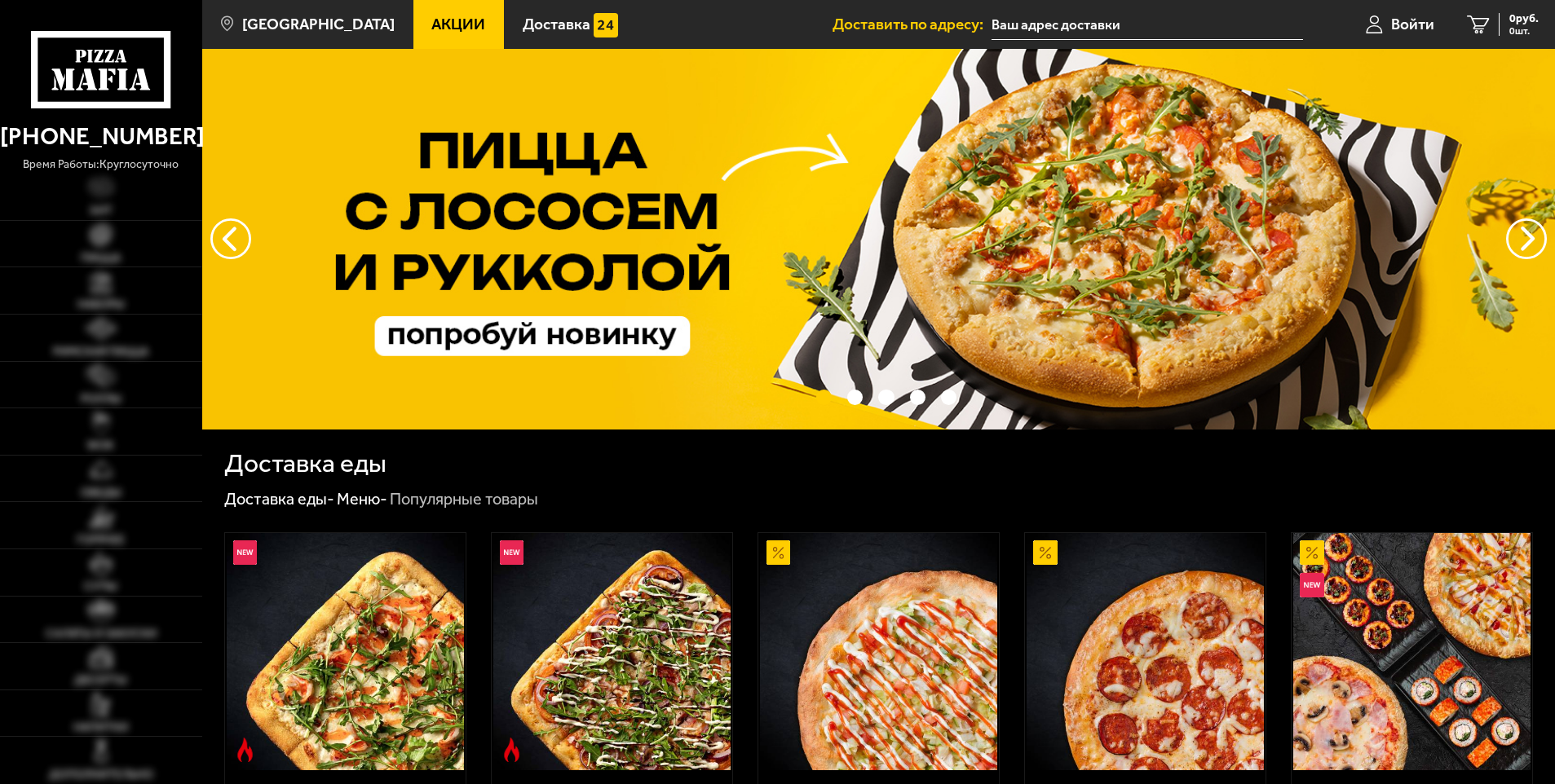
type input "[STREET_ADDRESS]"
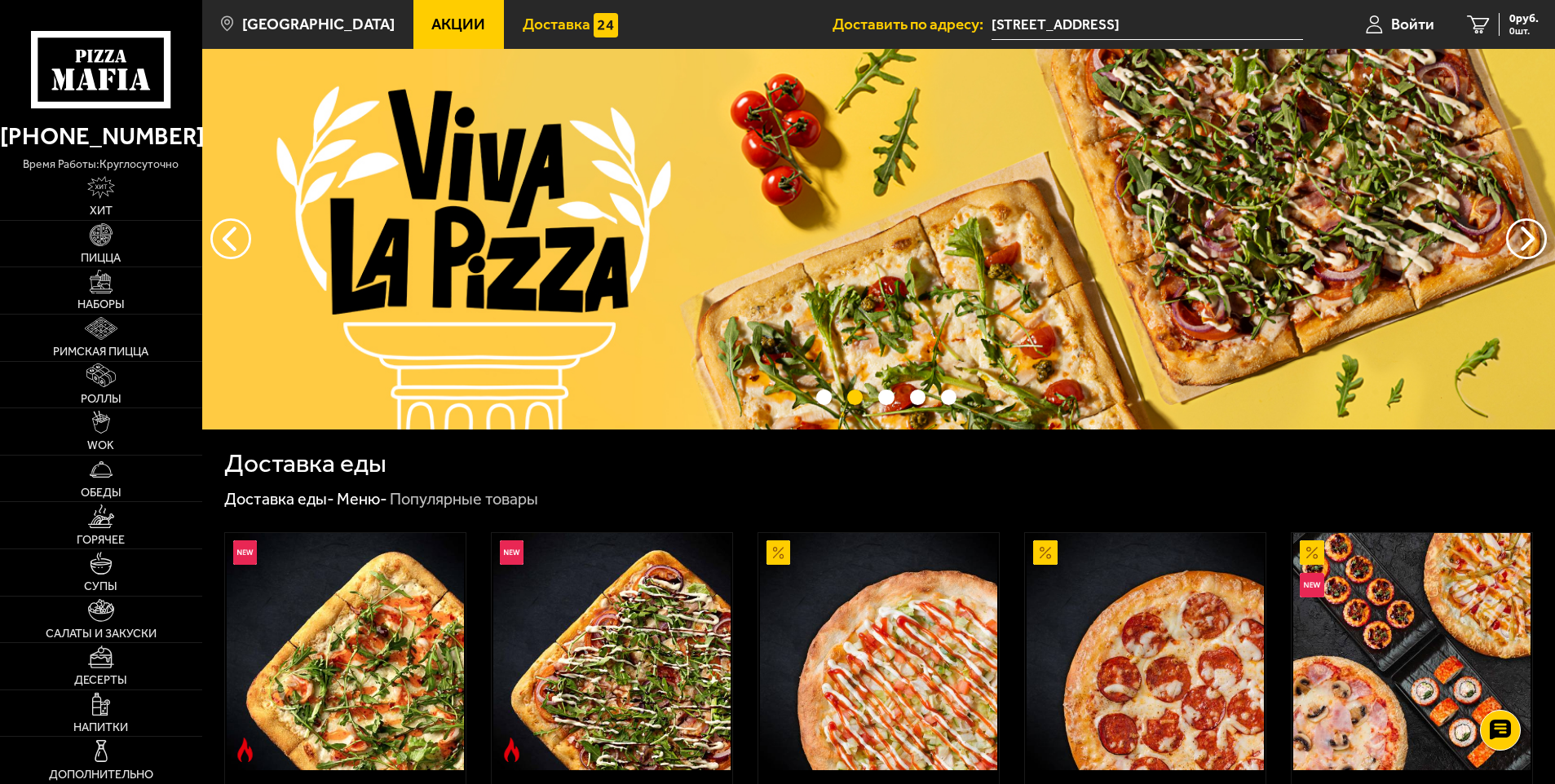
click at [542, 27] on span "Доставка" at bounding box center [556, 24] width 67 height 16
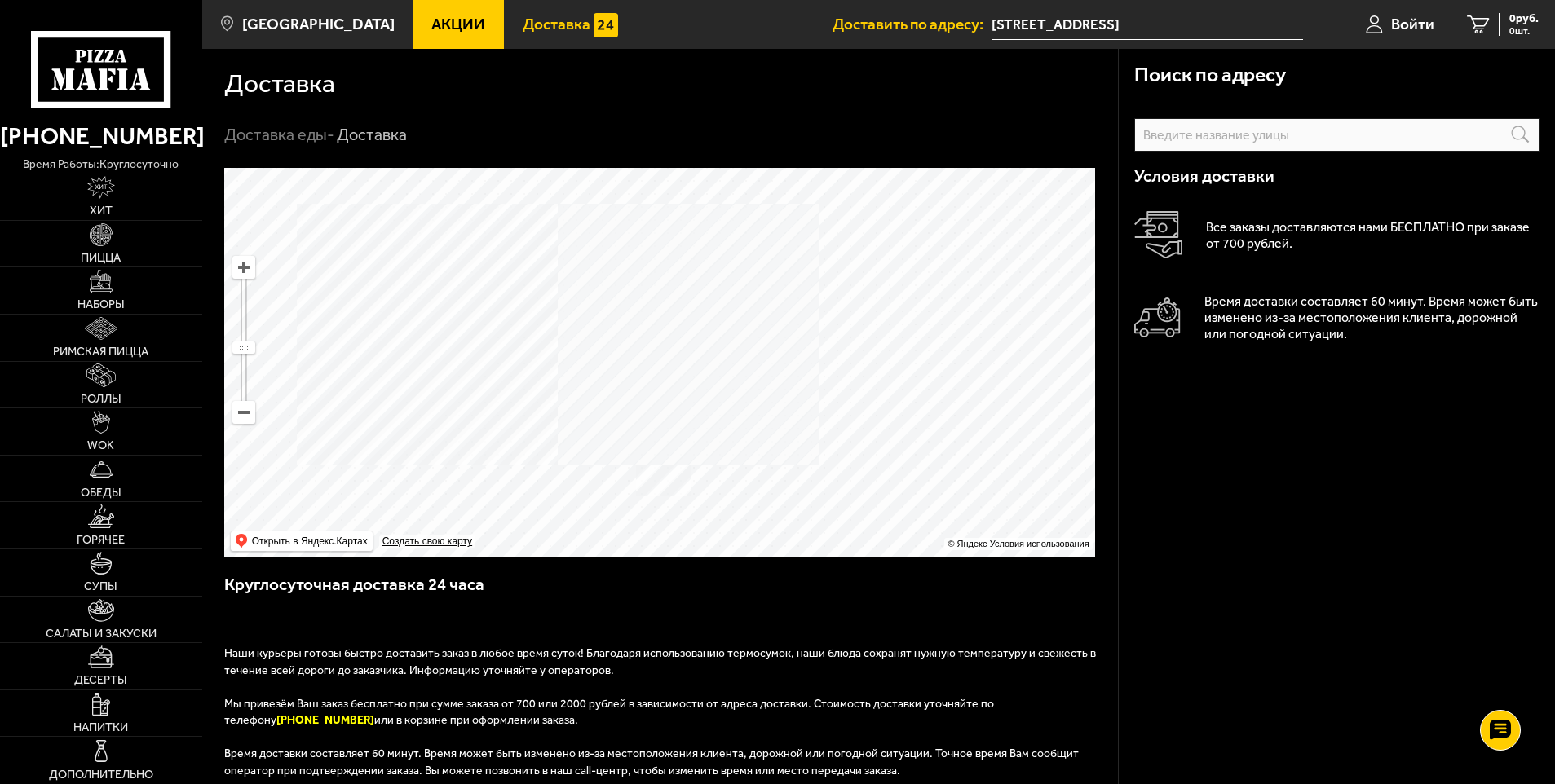
click at [1196, 133] on input "text" at bounding box center [1337, 135] width 406 height 34
click at [107, 63] on icon at bounding box center [101, 70] width 140 height 78
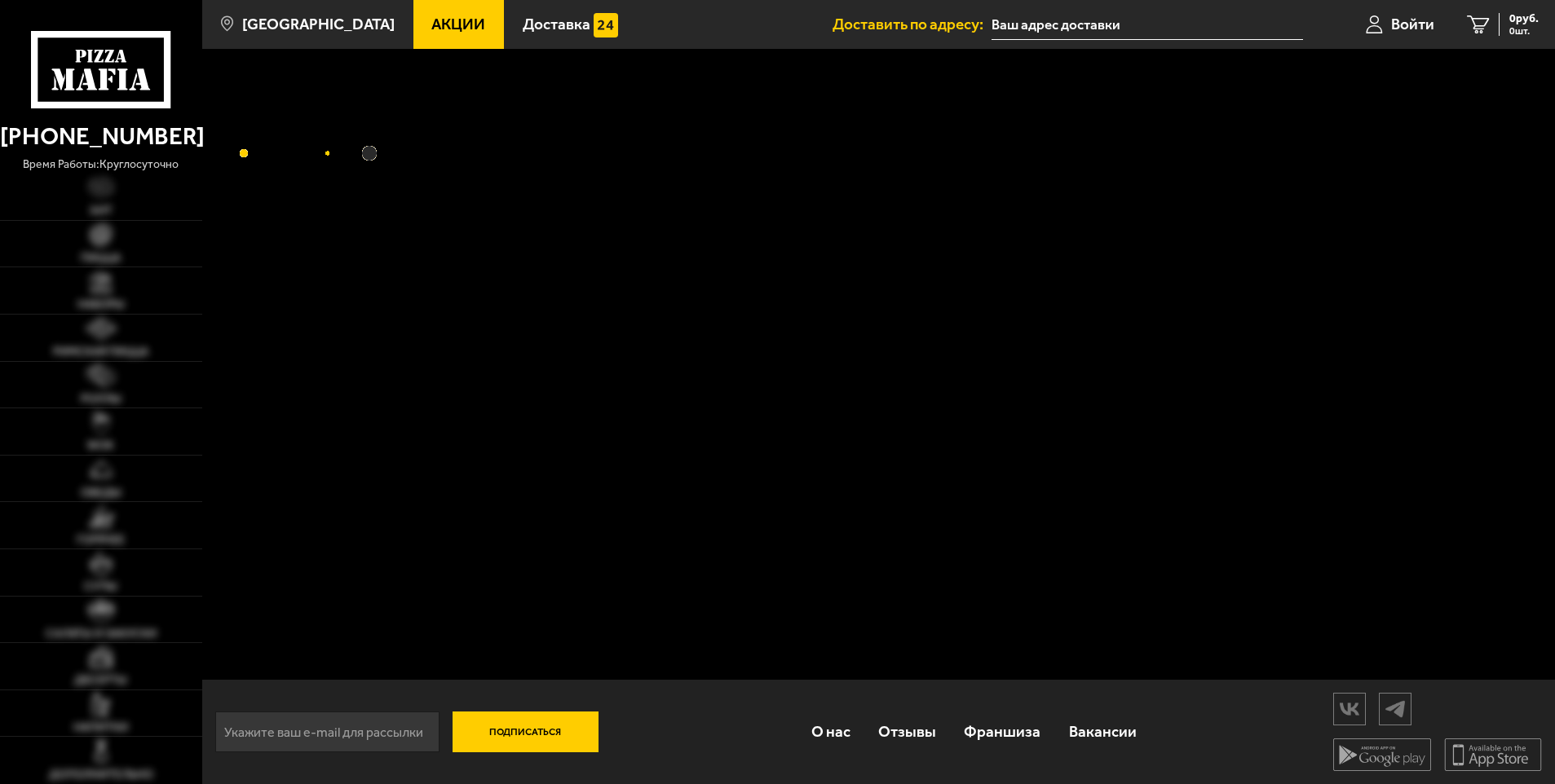
type input "[STREET_ADDRESS]"
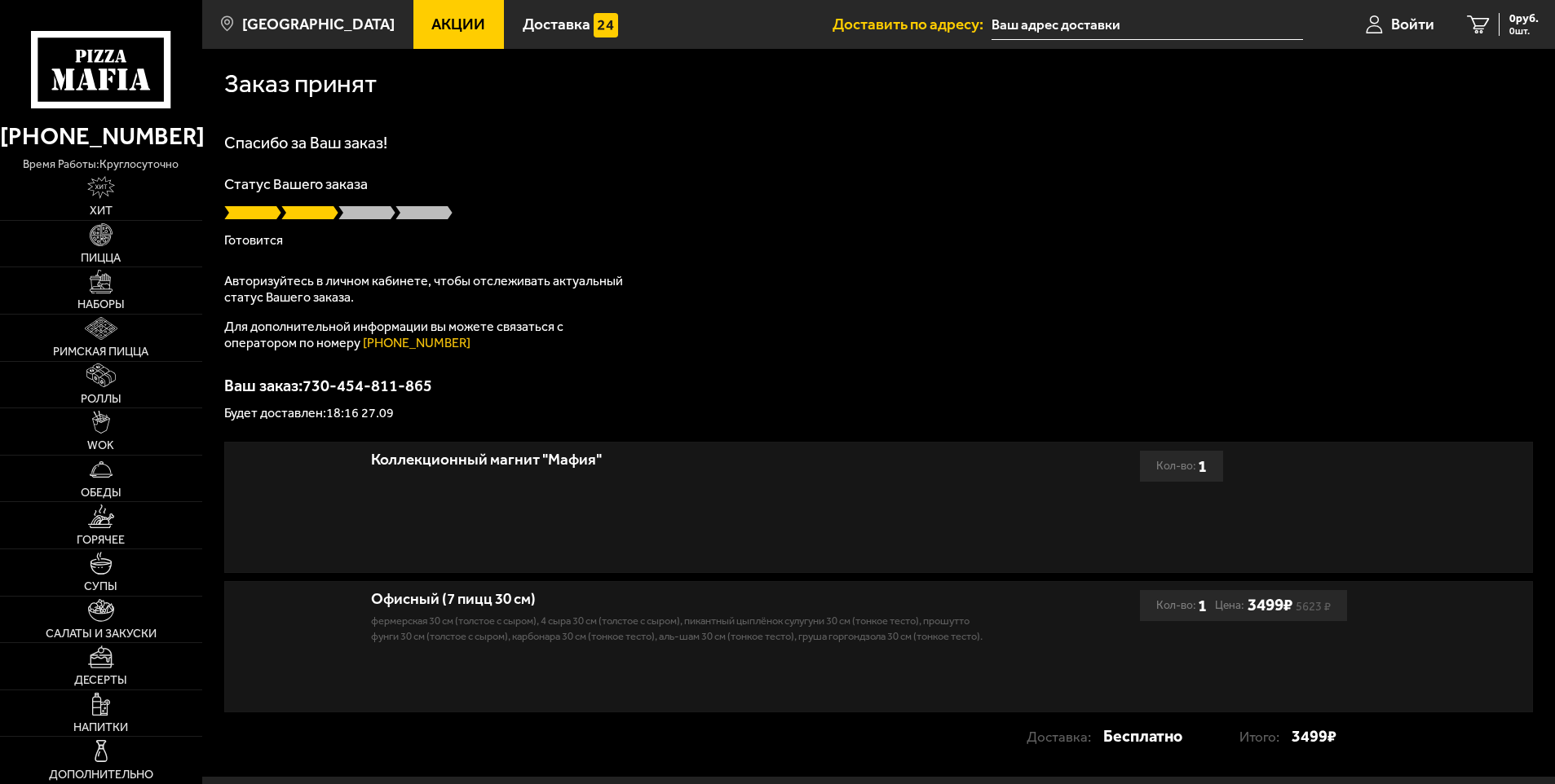
type input "[STREET_ADDRESS]"
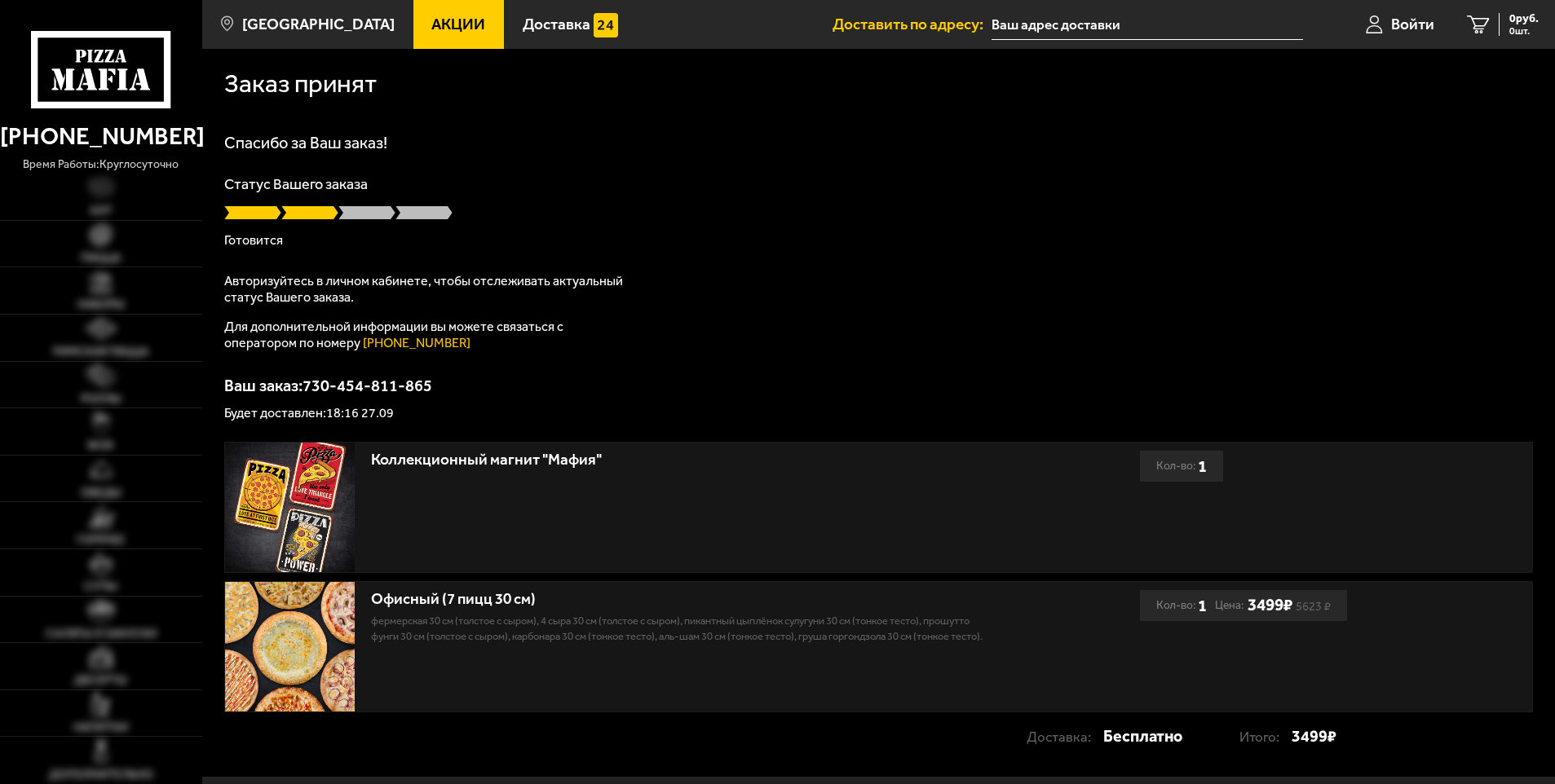
type input "[STREET_ADDRESS]"
click at [1489, 735] on use at bounding box center [1500, 730] width 23 height 22
click at [1495, 677] on icon at bounding box center [1500, 681] width 23 height 22
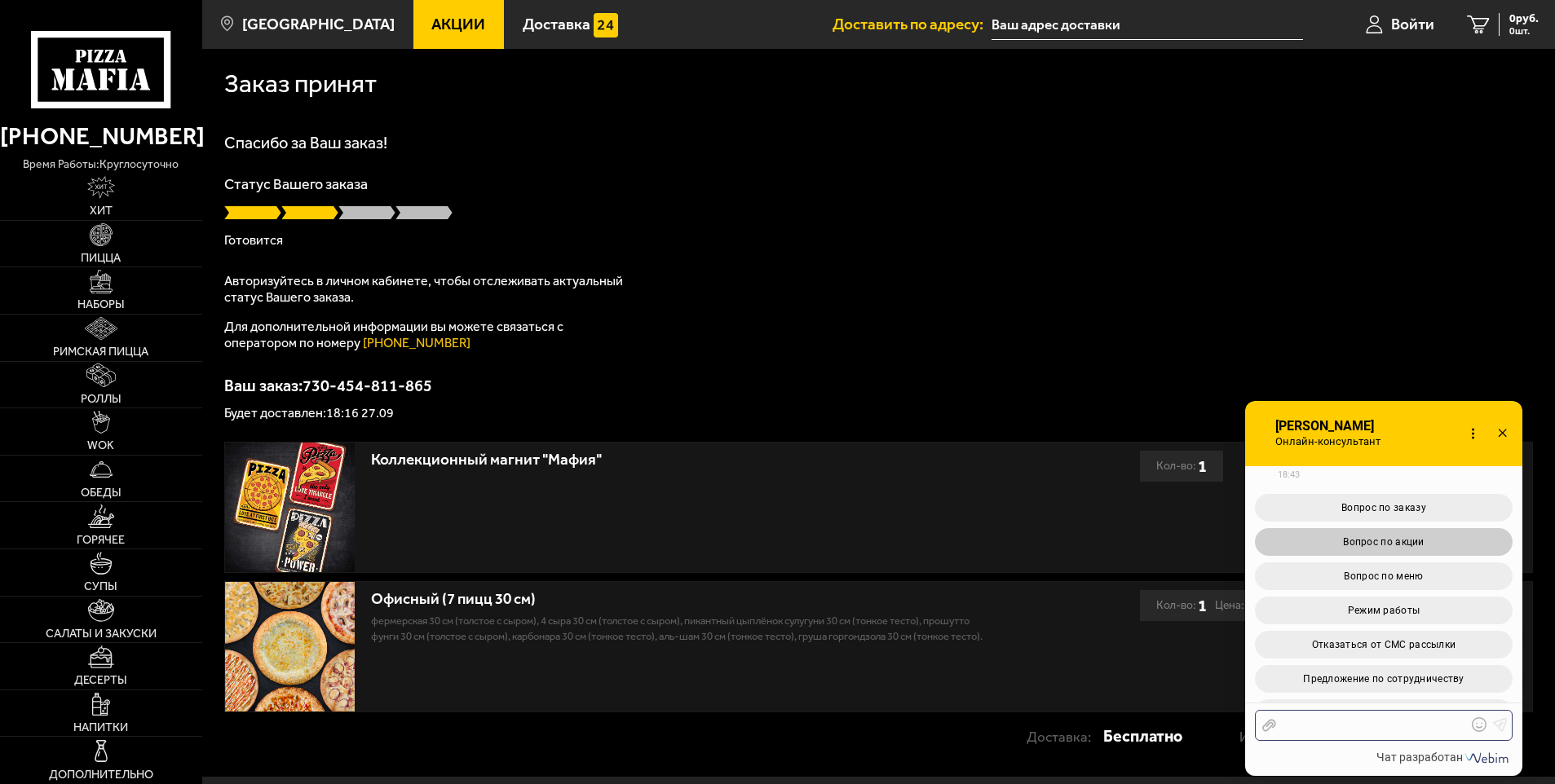
scroll to position [1038, 0]
click at [1501, 433] on icon at bounding box center [1502, 433] width 23 height 23
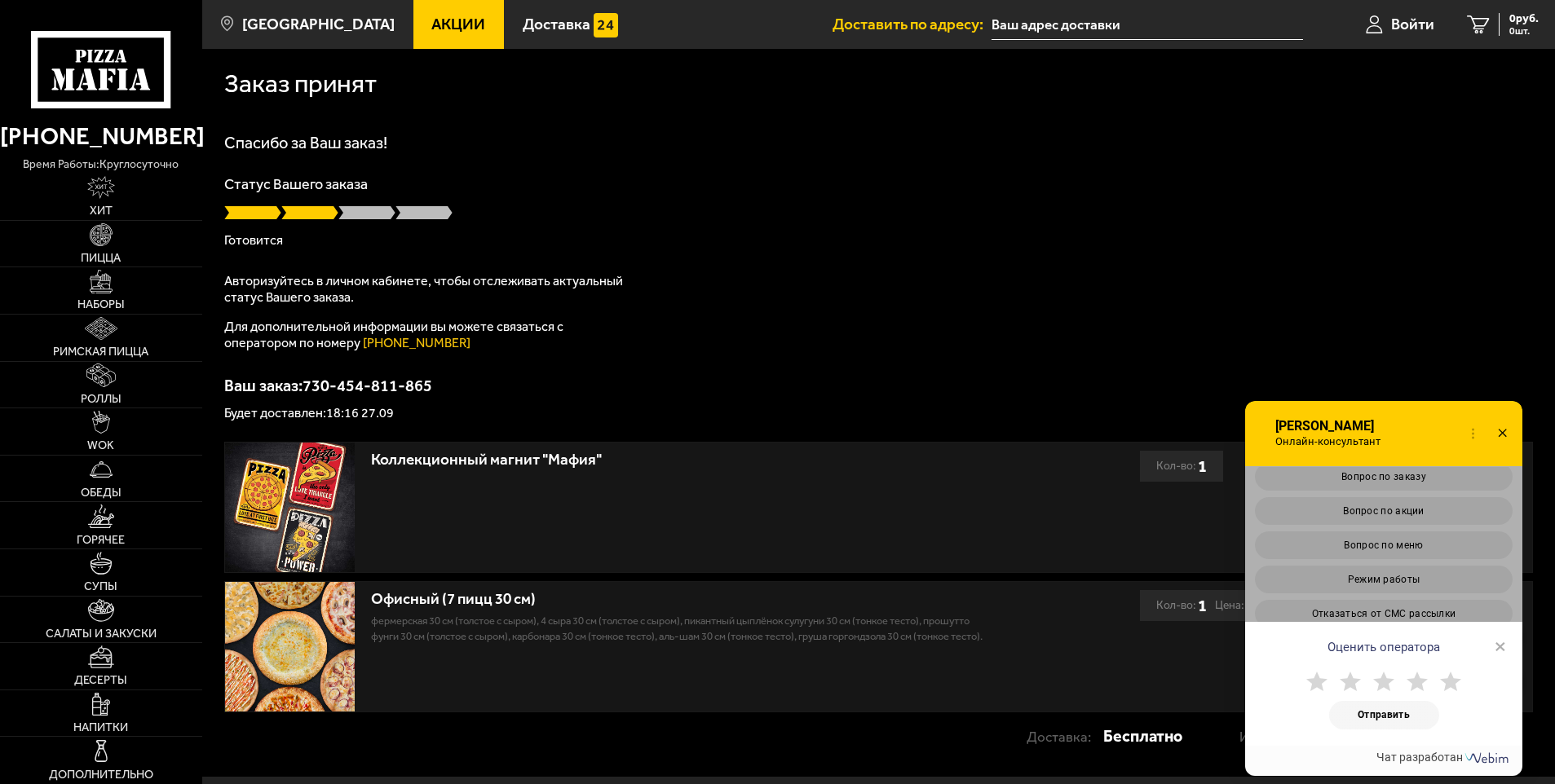
click at [896, 320] on div "Спасибо за Ваш заказ! Статус Вашего заказа [PERSON_NAME] Авторизуйтесь в личном…" at bounding box center [879, 277] width 1309 height 285
click at [1506, 433] on icon at bounding box center [1502, 433] width 23 height 23
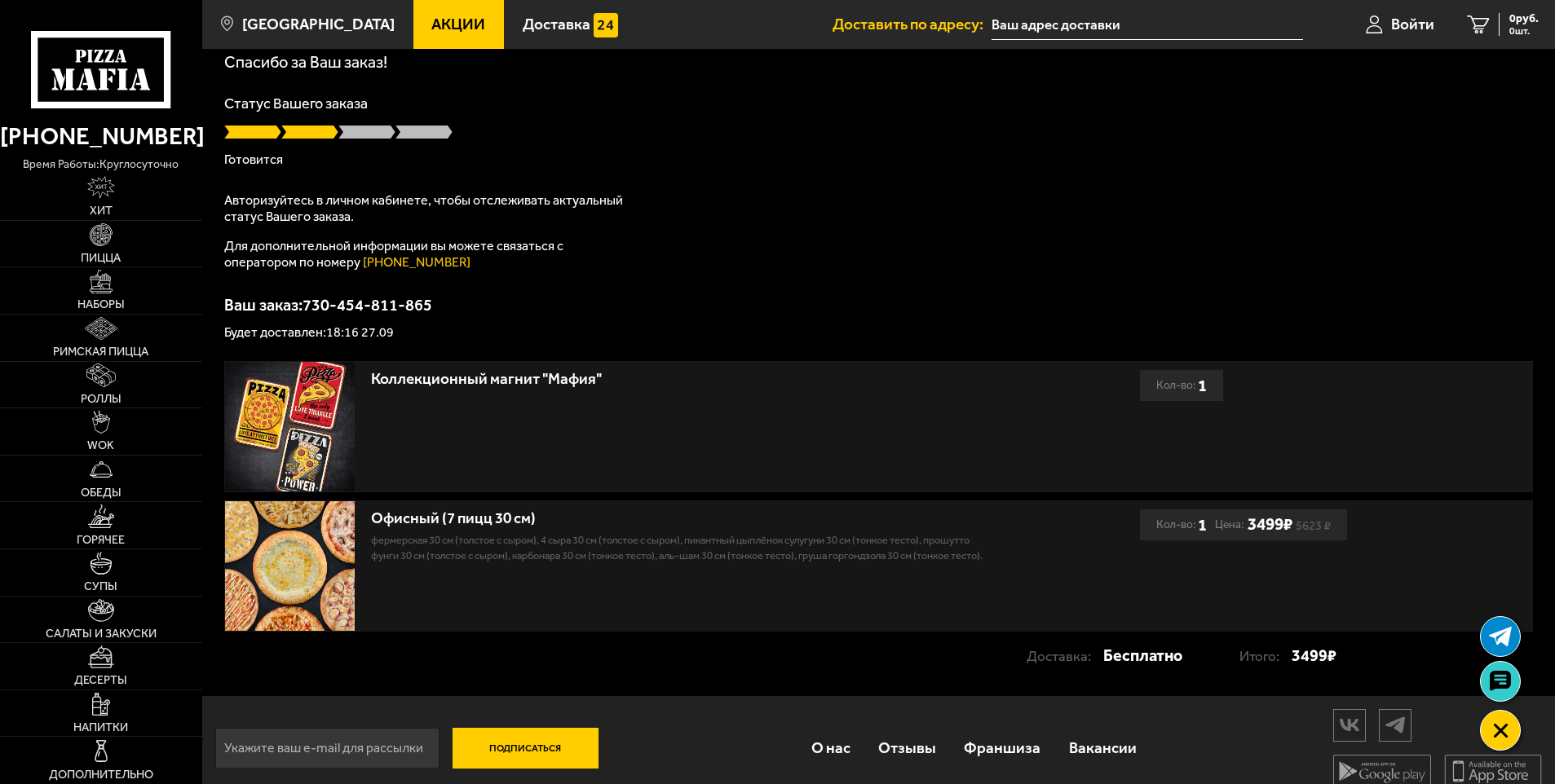
scroll to position [81, 0]
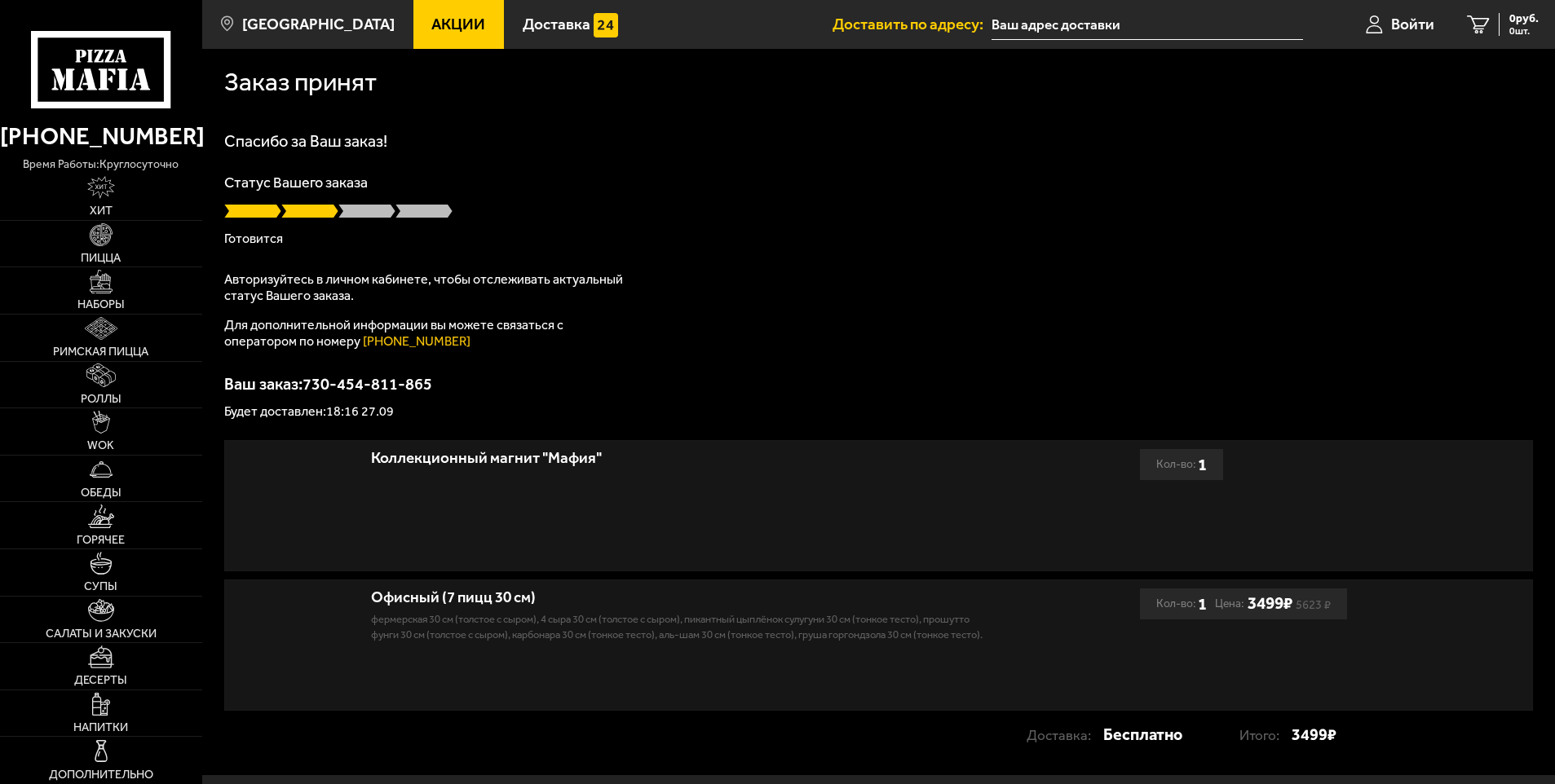
type input "[STREET_ADDRESS]"
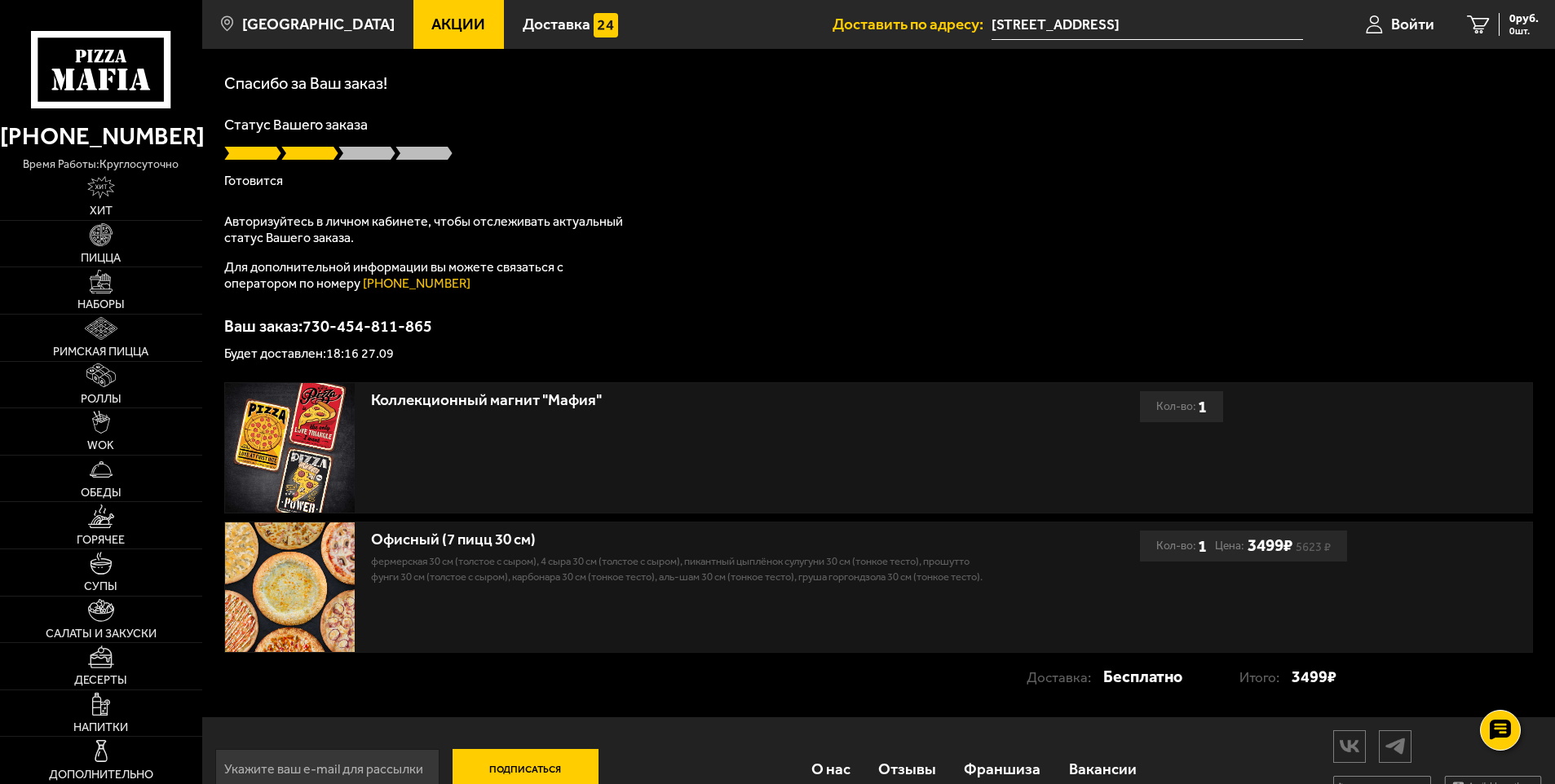
scroll to position [83, 0]
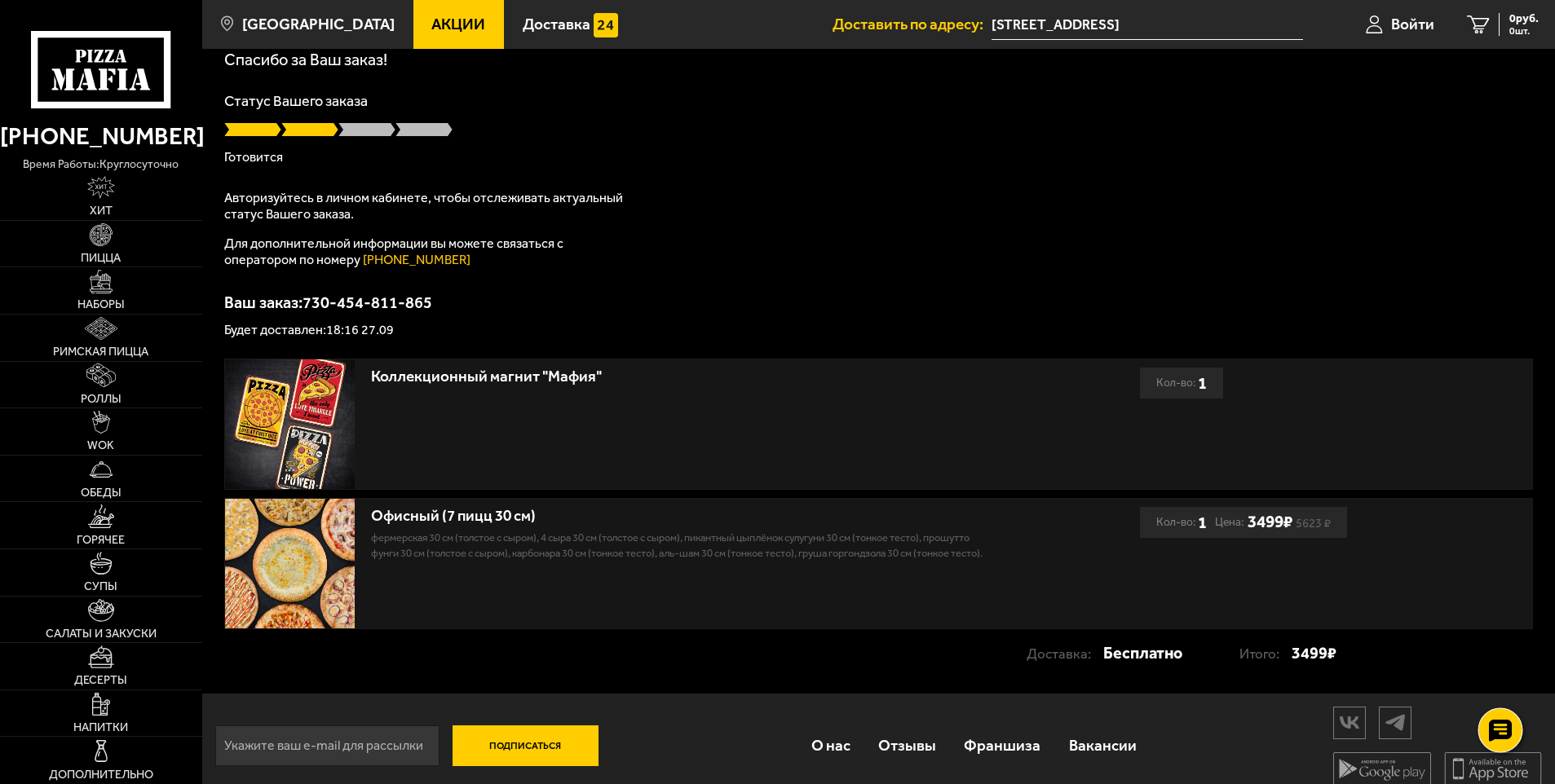
click at [1503, 737] on use at bounding box center [1500, 730] width 23 height 22
click at [1495, 680] on icon at bounding box center [1500, 681] width 23 height 22
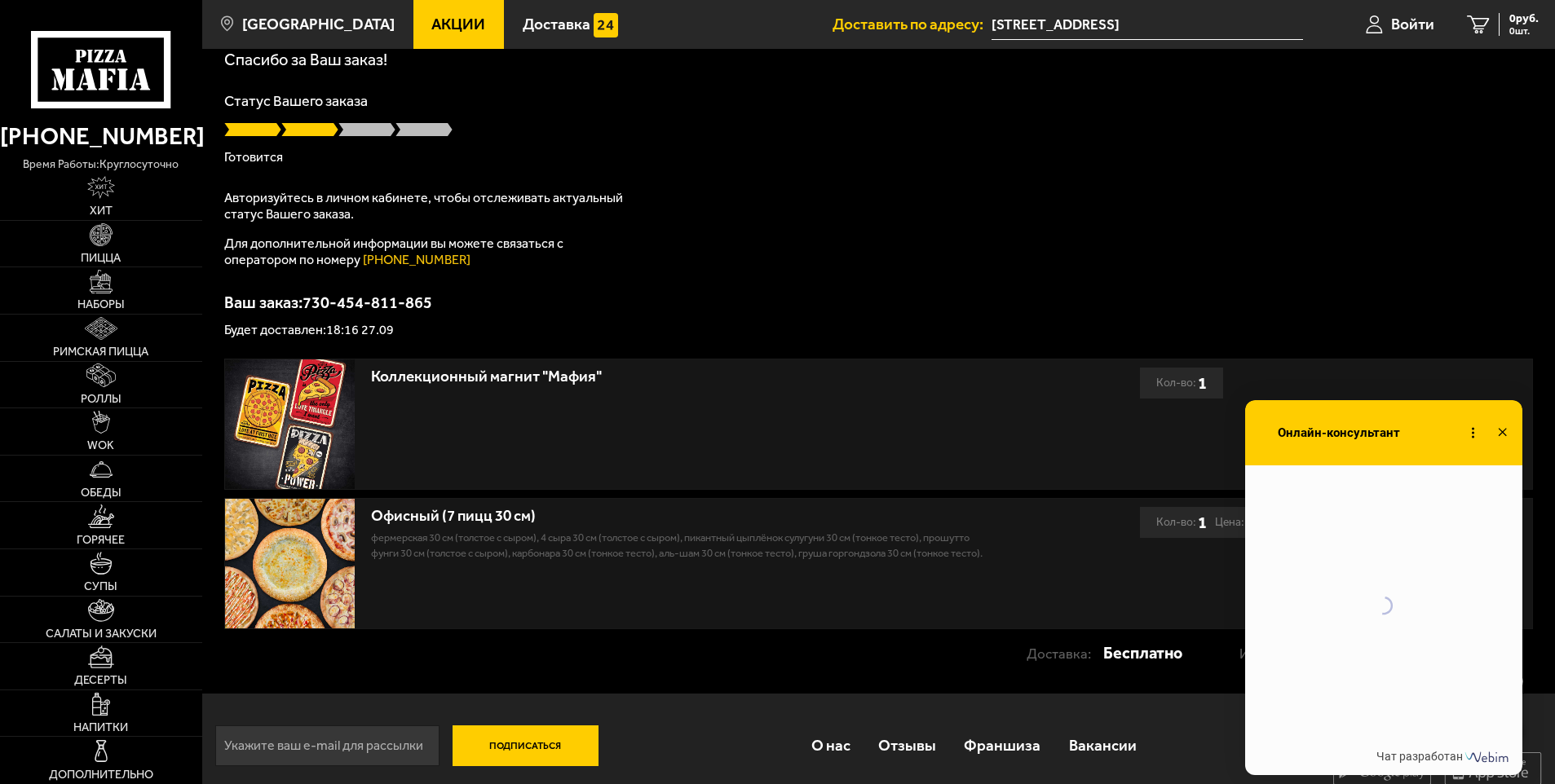
scroll to position [333, 0]
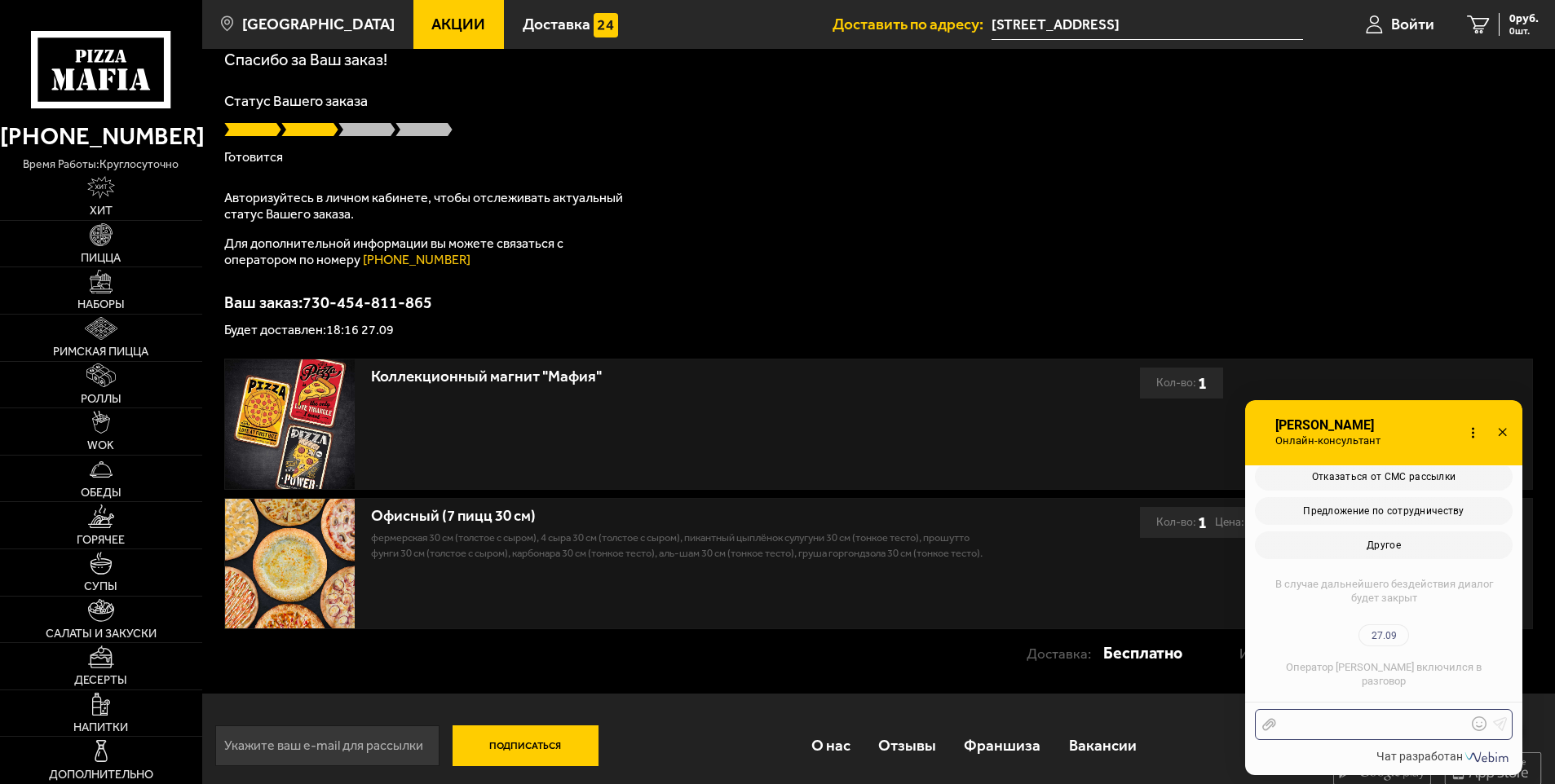
click at [1334, 728] on div at bounding box center [1371, 724] width 191 height 15
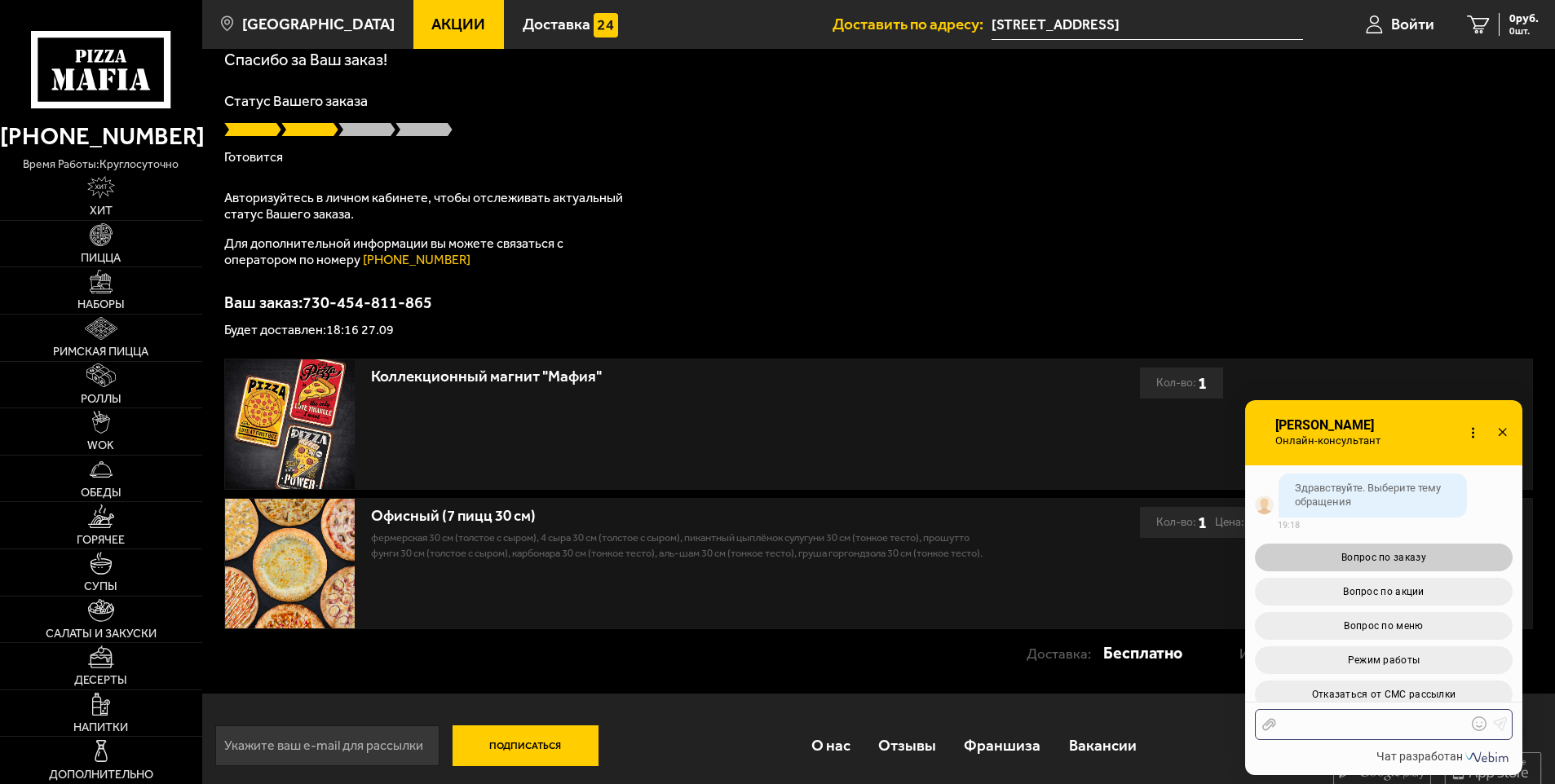
scroll to position [1421, 0]
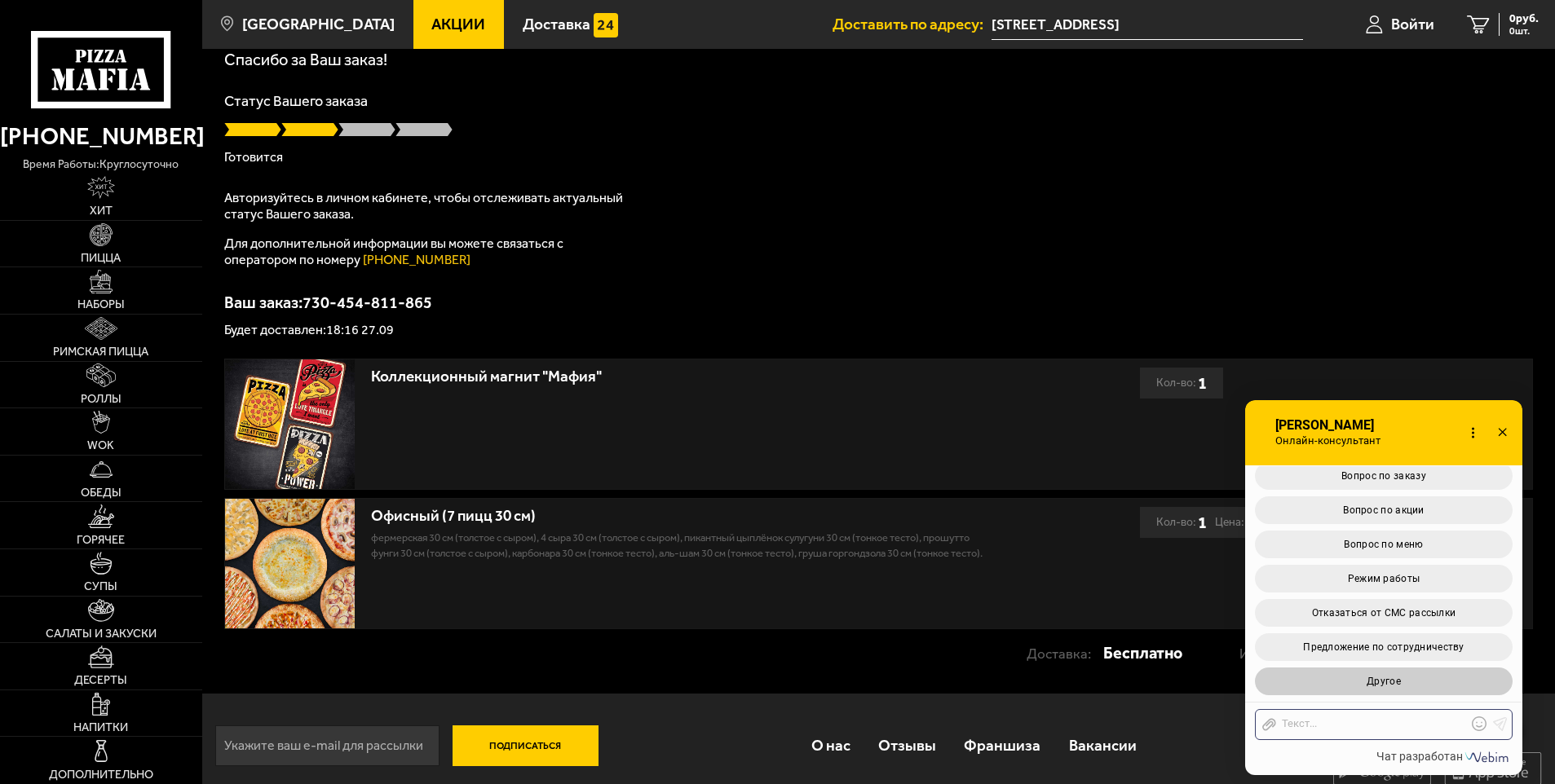
click at [1367, 677] on span "Другое" at bounding box center [1384, 681] width 35 height 11
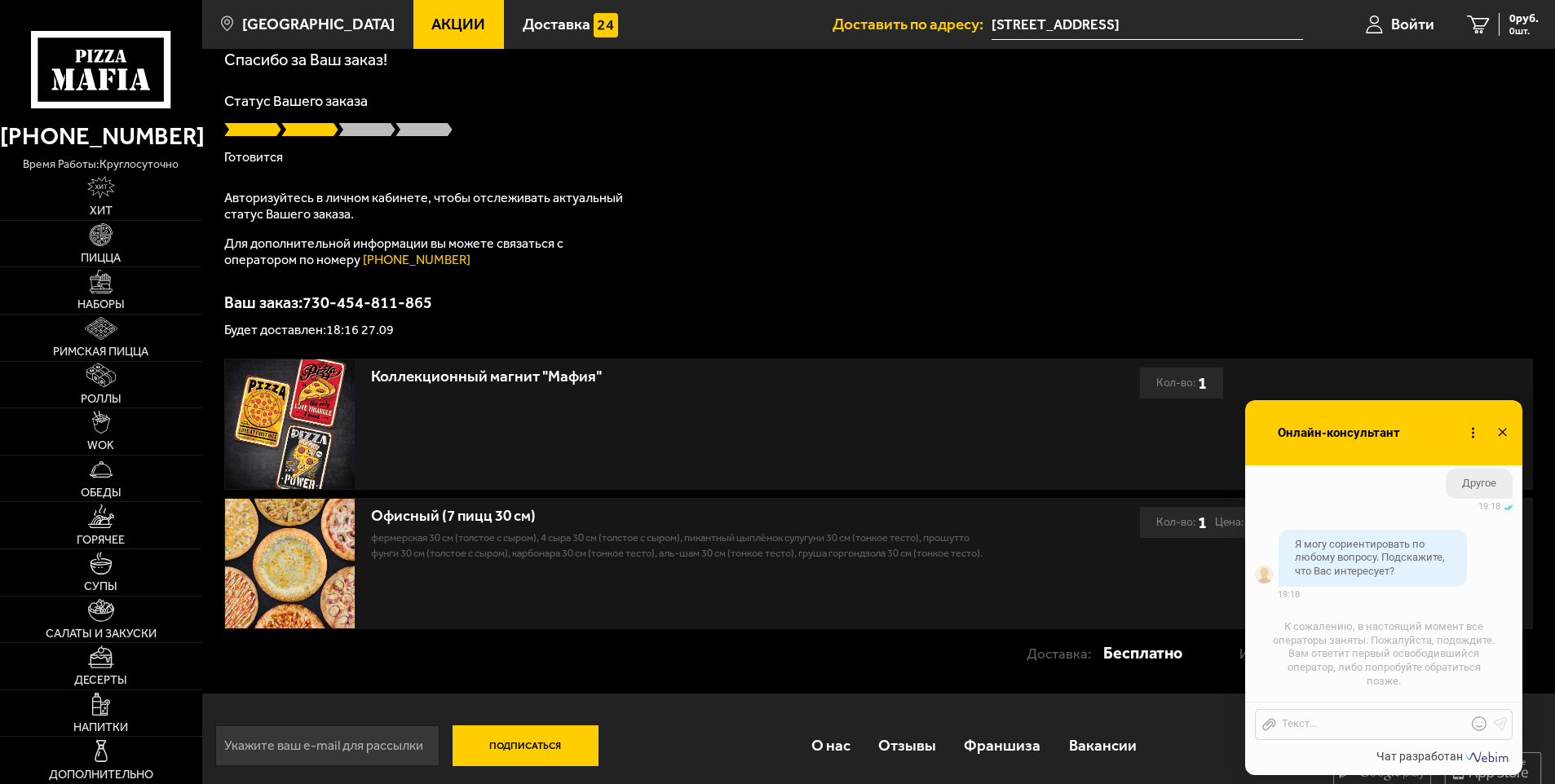
scroll to position [1682, 0]
click at [1469, 434] on icon at bounding box center [1473, 433] width 23 height 23
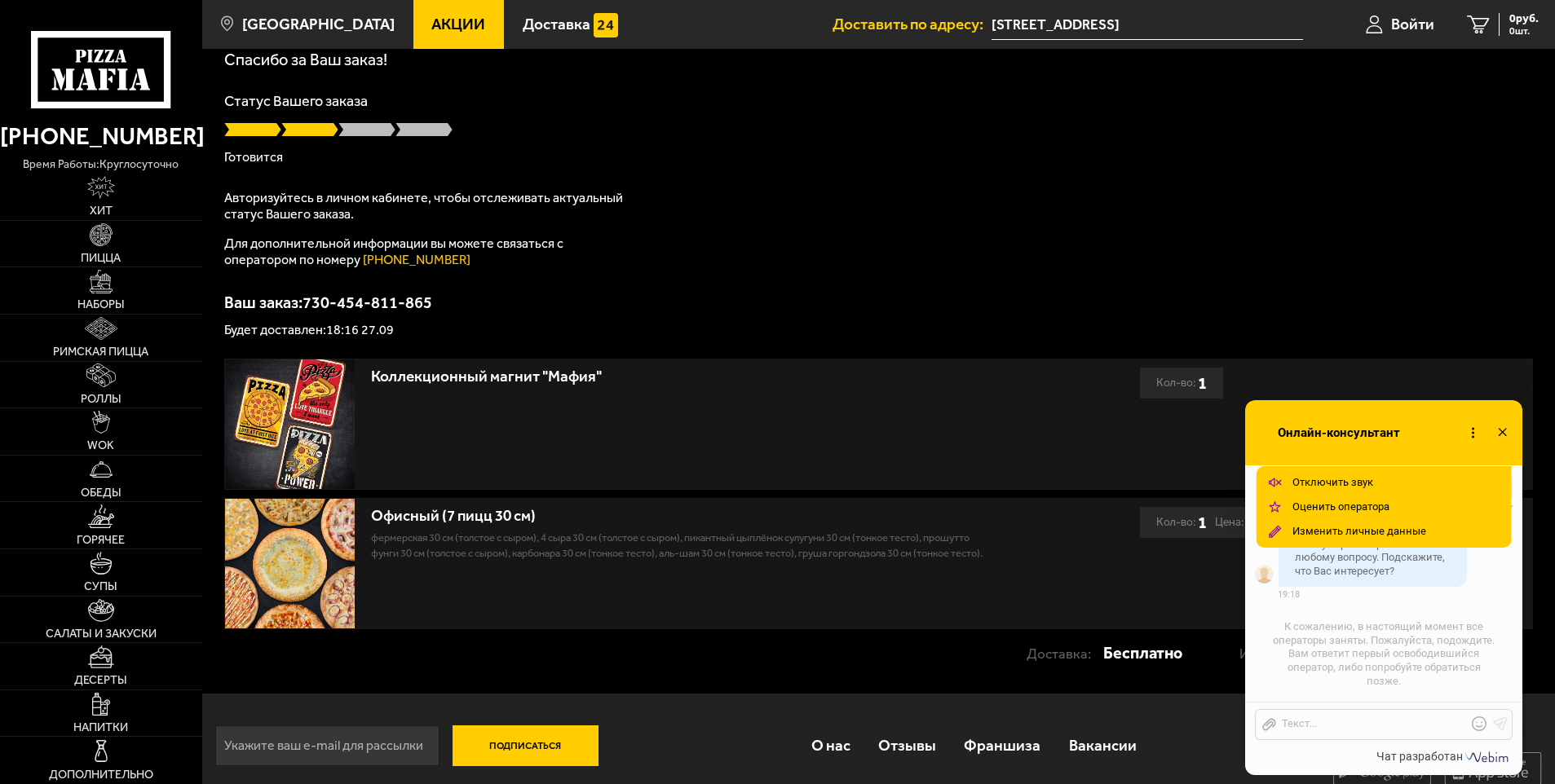
click at [1469, 434] on icon at bounding box center [1473, 433] width 23 height 23
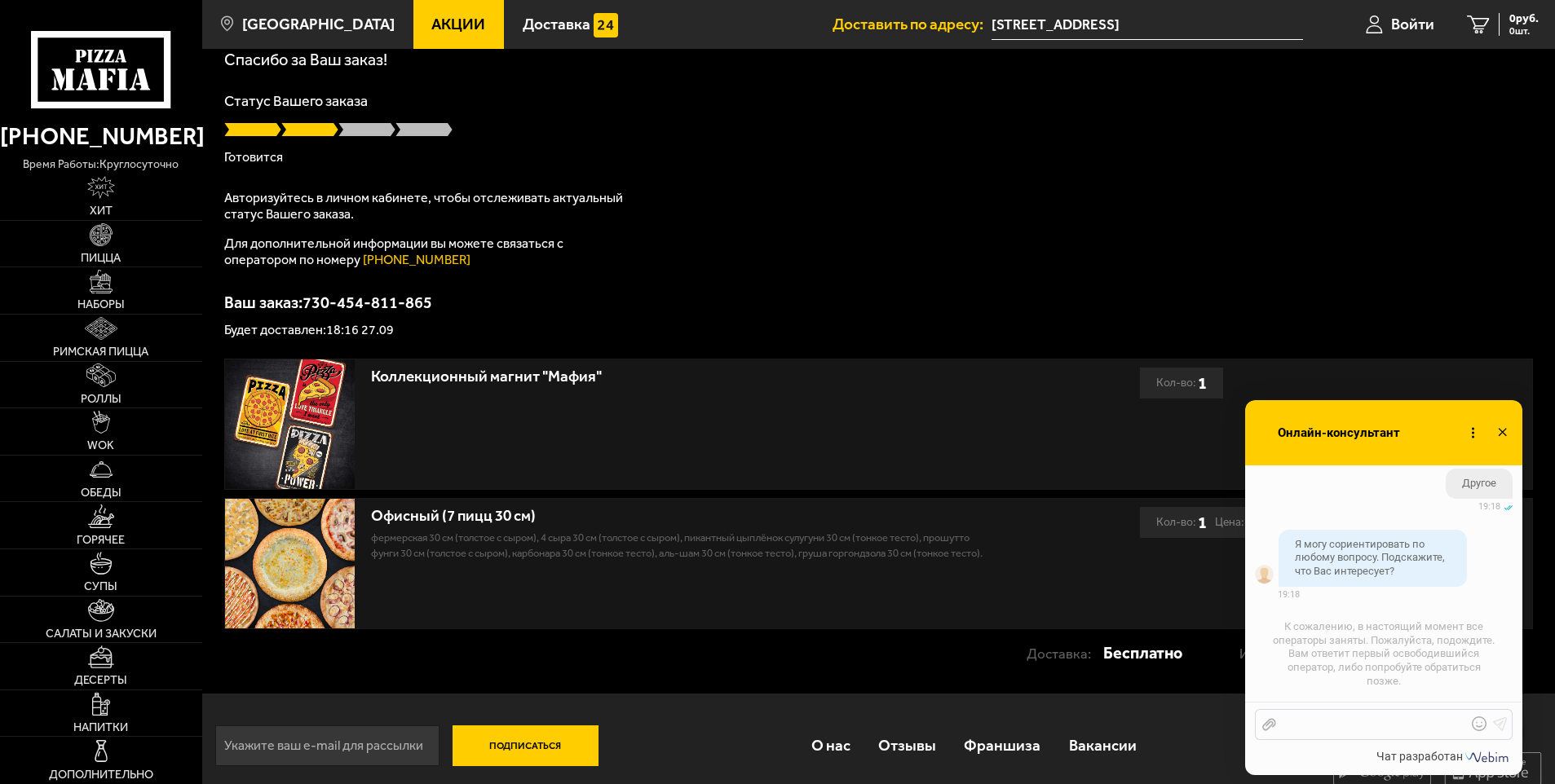
click at [1340, 723] on div at bounding box center [1371, 724] width 191 height 15
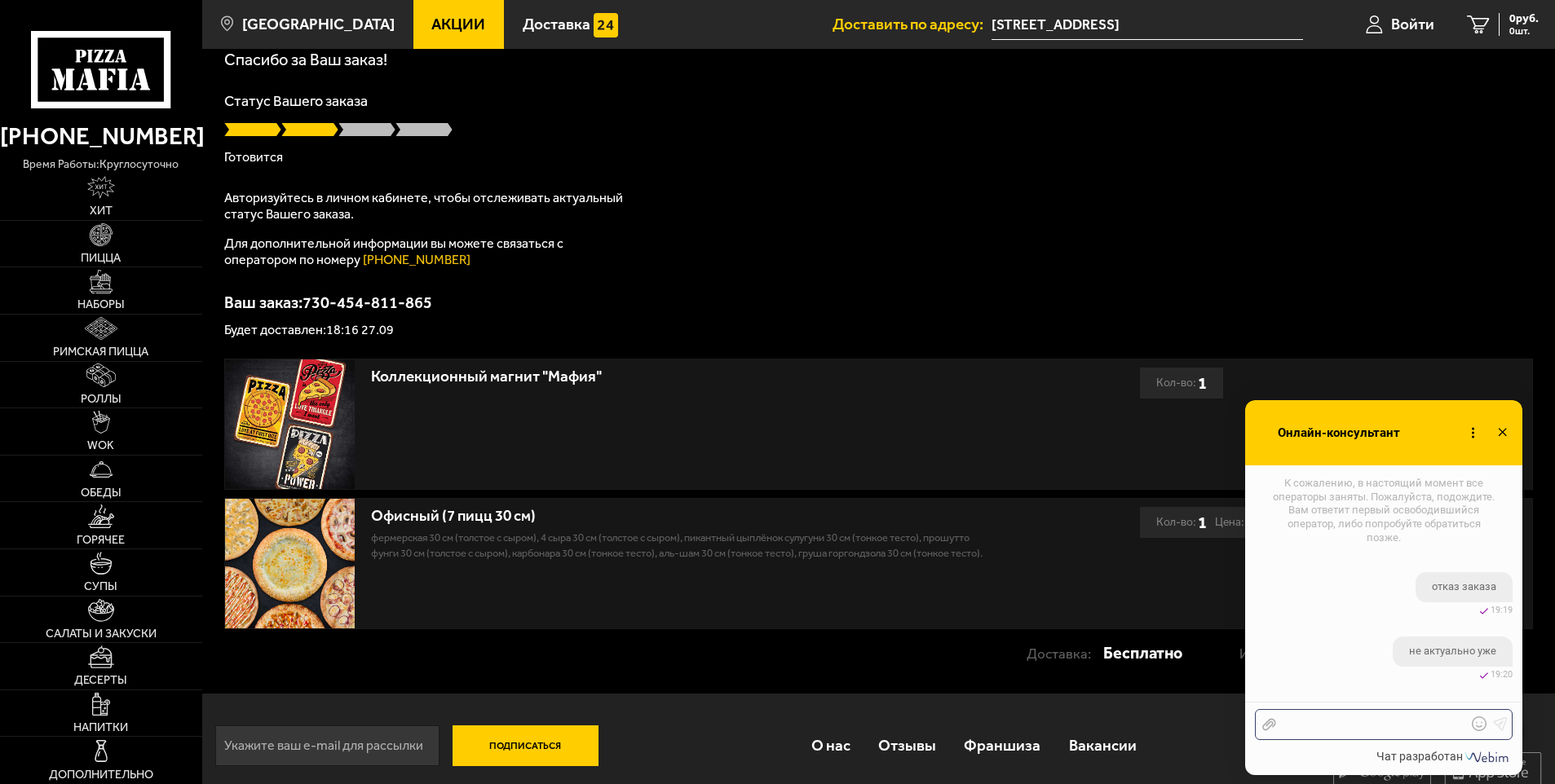
scroll to position [1876, 0]
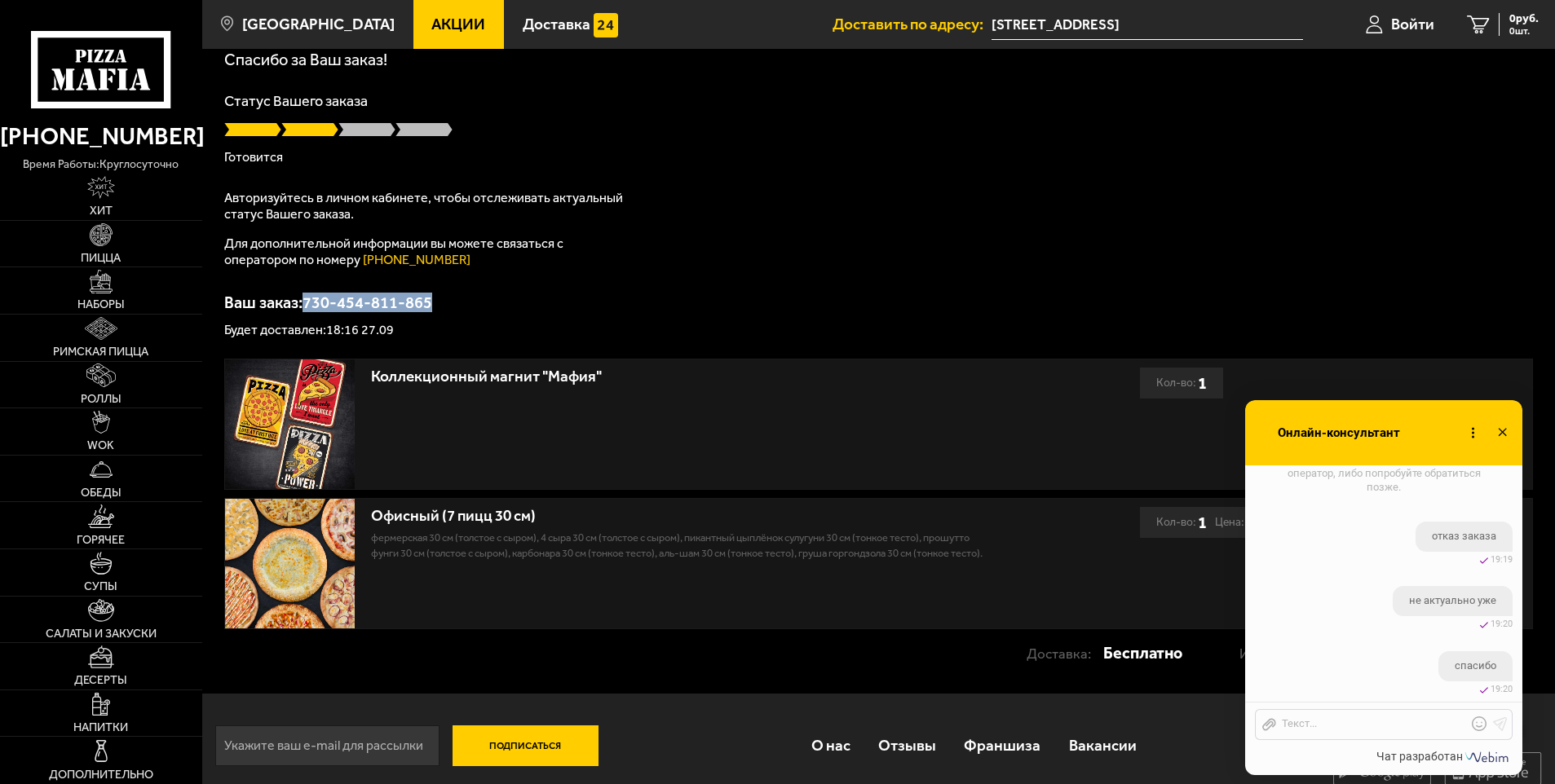
drag, startPoint x: 433, startPoint y: 305, endPoint x: 318, endPoint y: 307, distance: 115.0
click at [308, 307] on p "Ваш заказ: 730-454-811-865" at bounding box center [879, 302] width 1309 height 16
copy p "730-454-811-865"
click at [1304, 720] on div at bounding box center [1371, 724] width 191 height 15
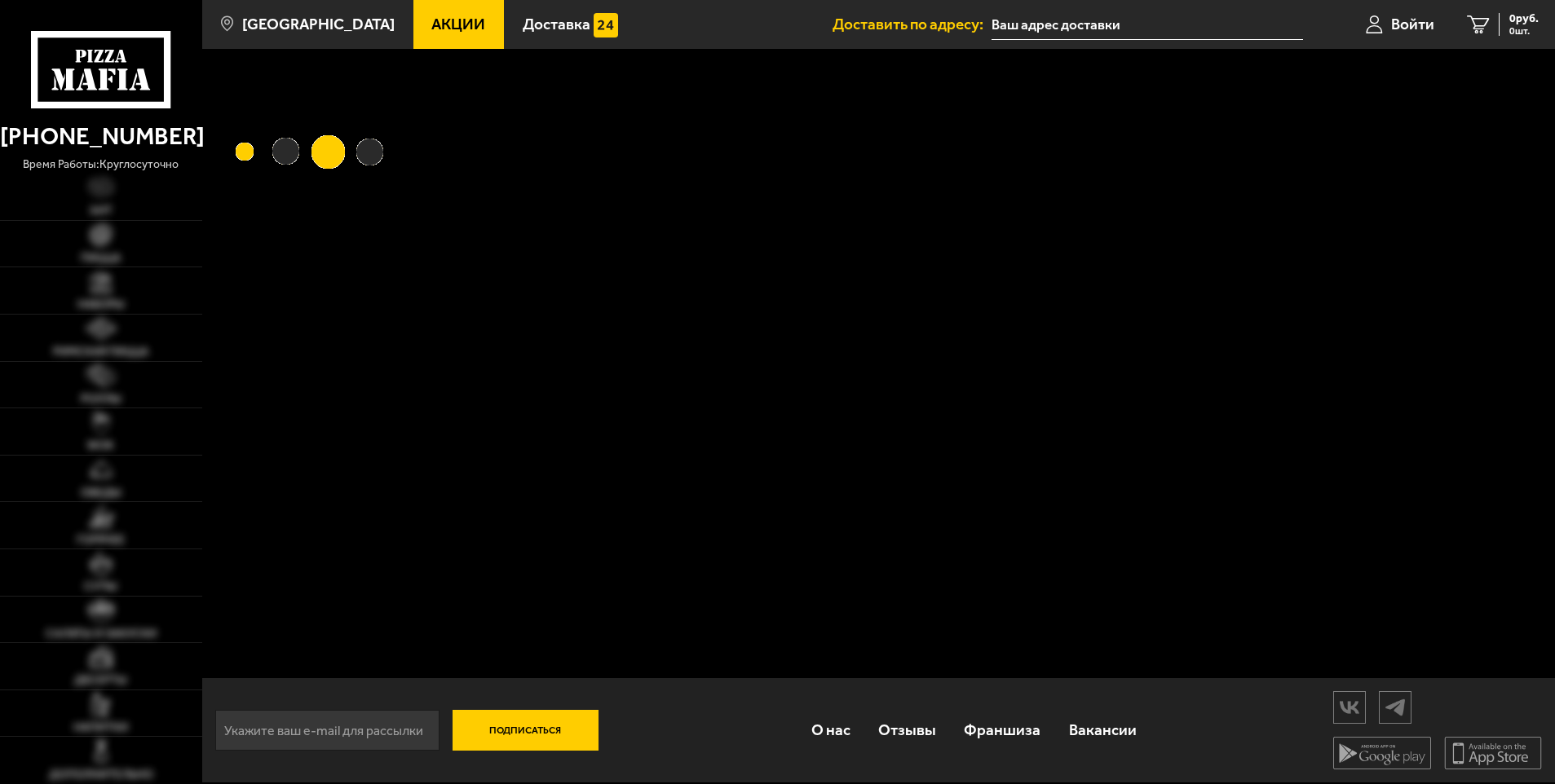
type input "[STREET_ADDRESS]"
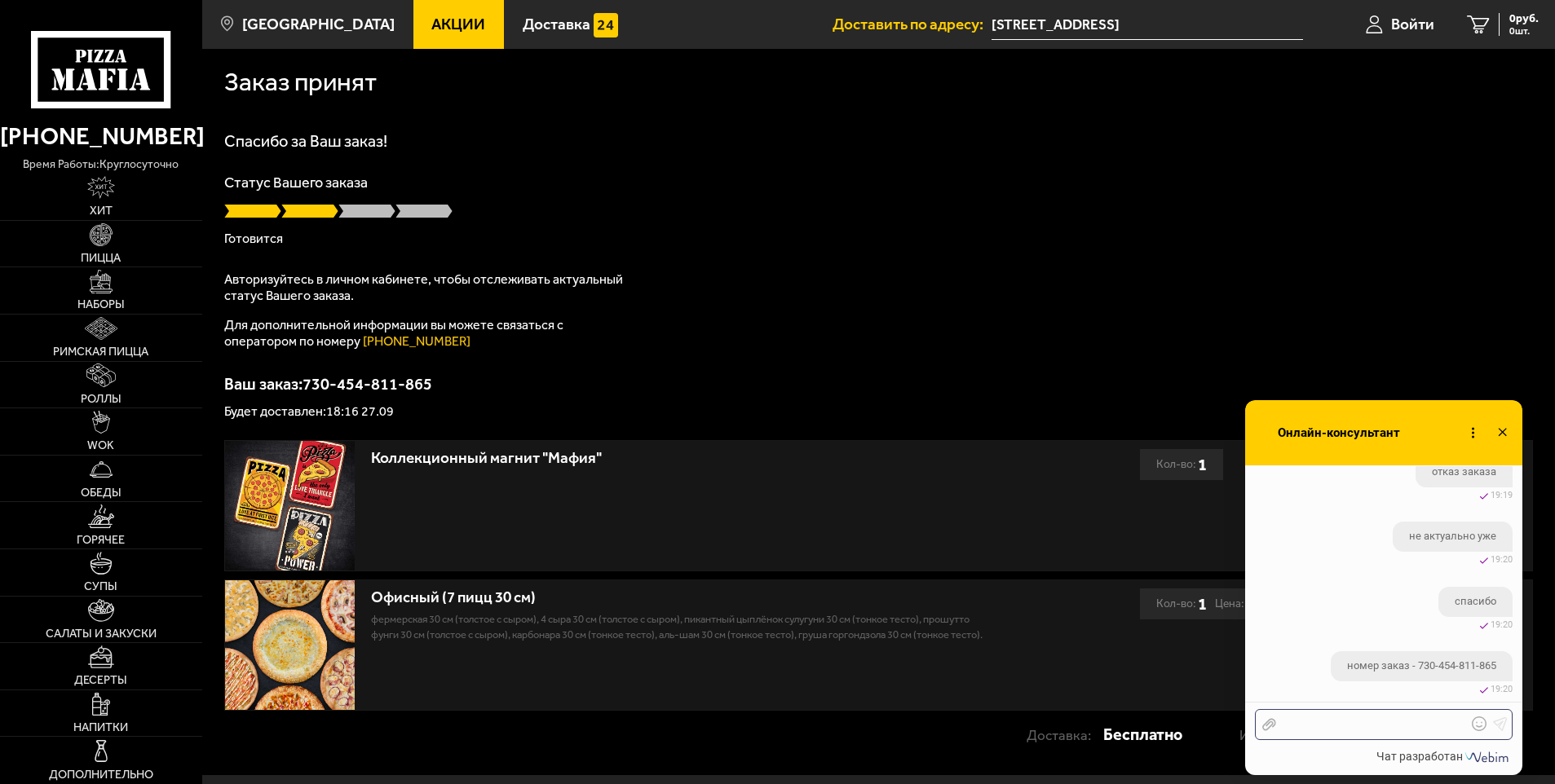
scroll to position [1955, 0]
checkbox input "true"
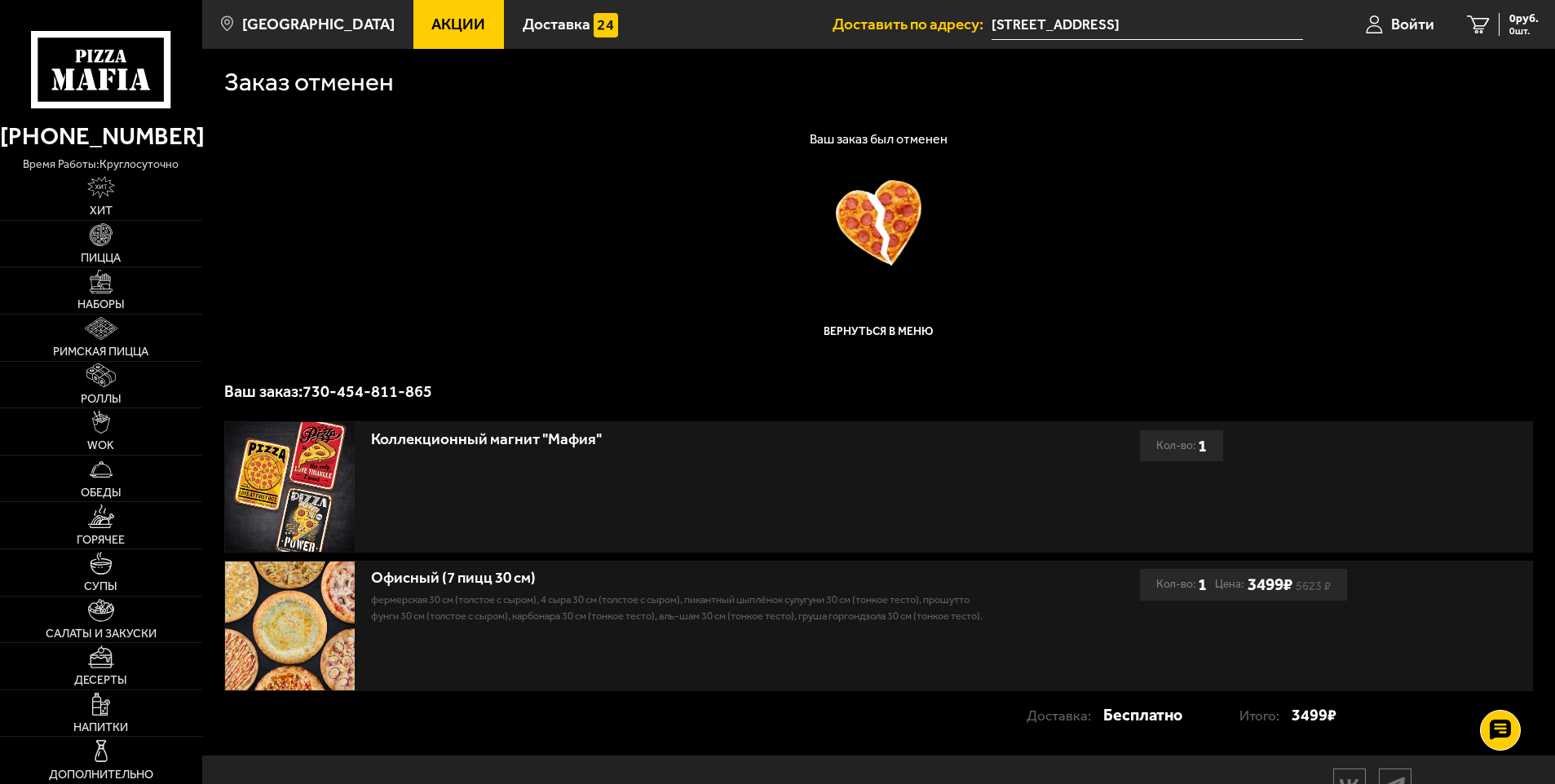
scroll to position [0, 0]
click at [1507, 724] on use at bounding box center [1500, 730] width 23 height 22
click at [1494, 682] on use at bounding box center [1500, 681] width 23 height 22
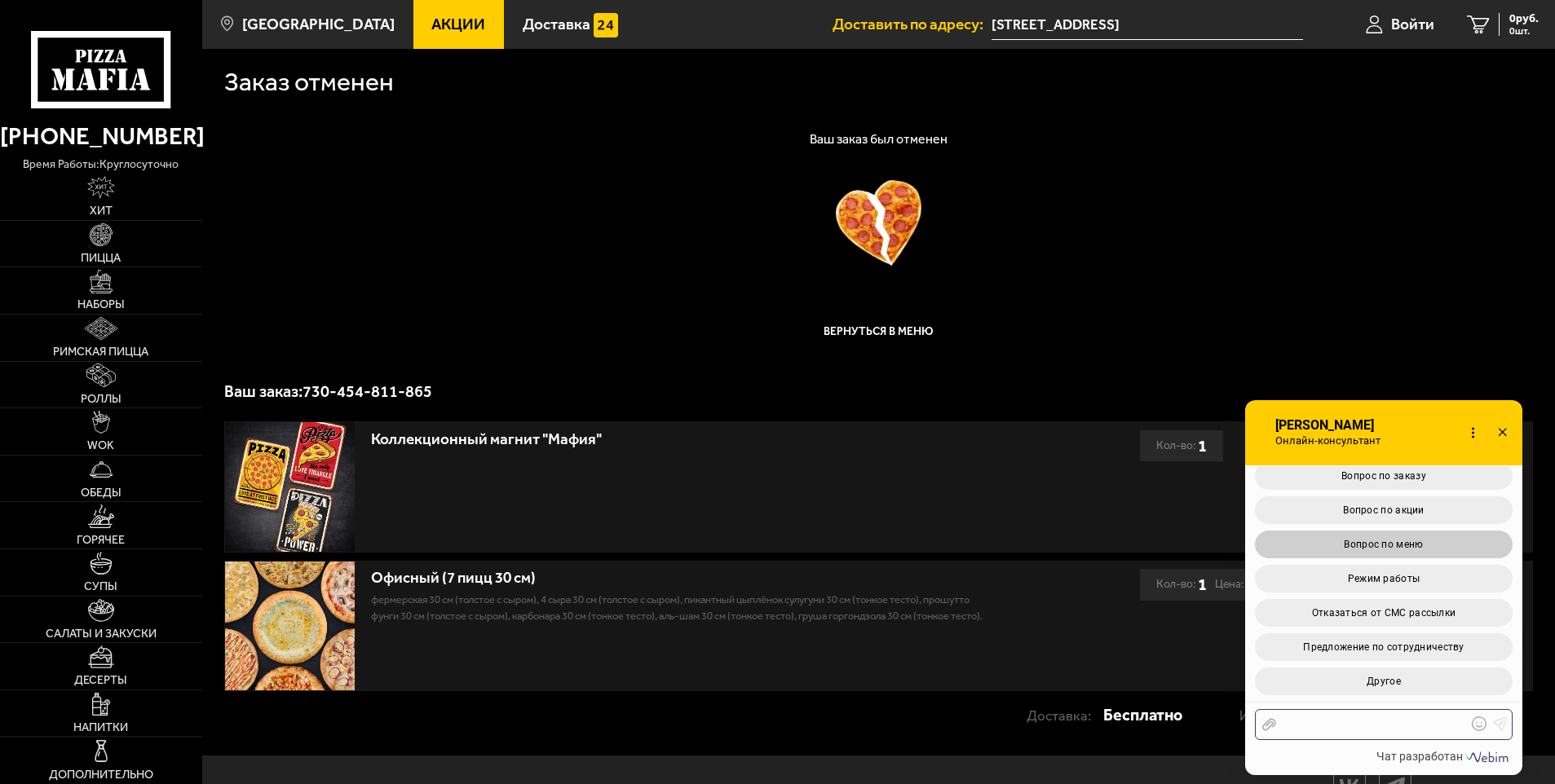
scroll to position [6049, 0]
click at [1501, 431] on use at bounding box center [1501, 432] width 8 height 8
